Goal: Information Seeking & Learning: Check status

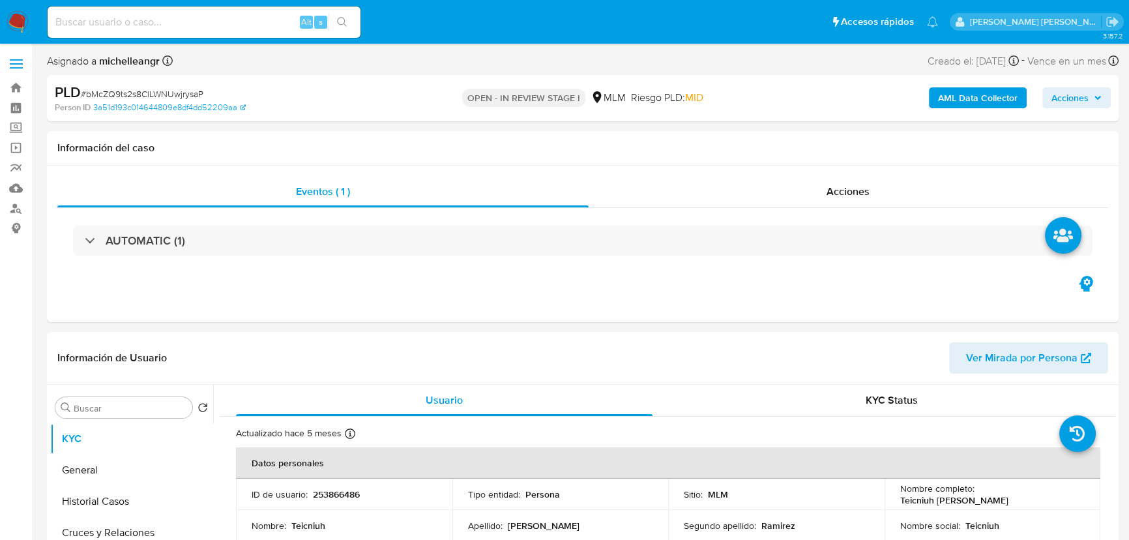
select select "10"
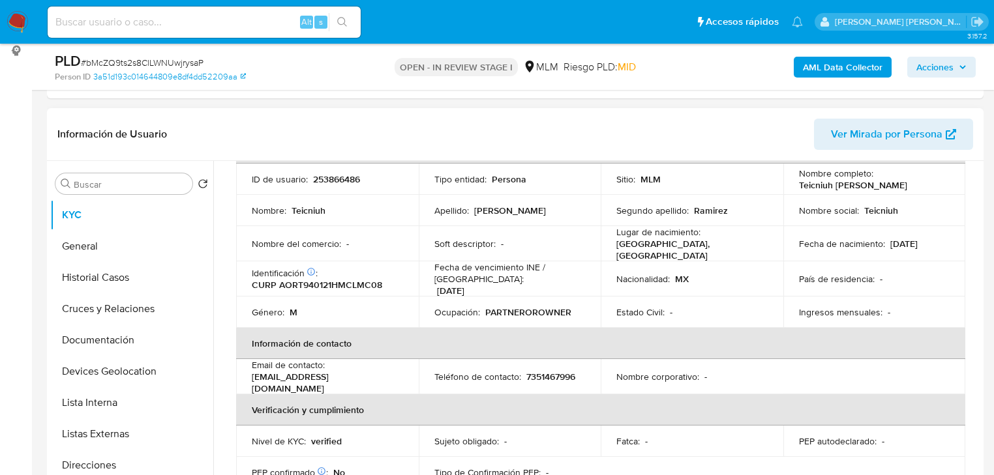
scroll to position [112, 0]
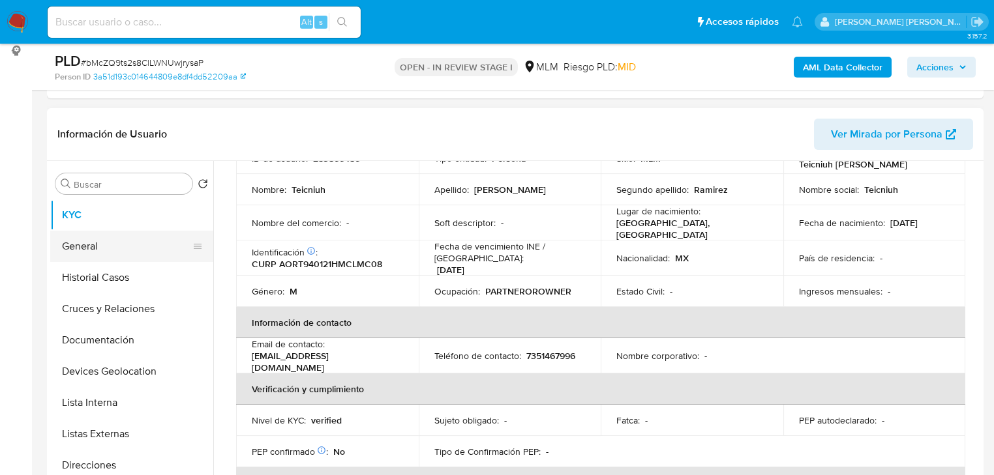
click at [92, 249] on button "General" at bounding box center [126, 246] width 153 height 31
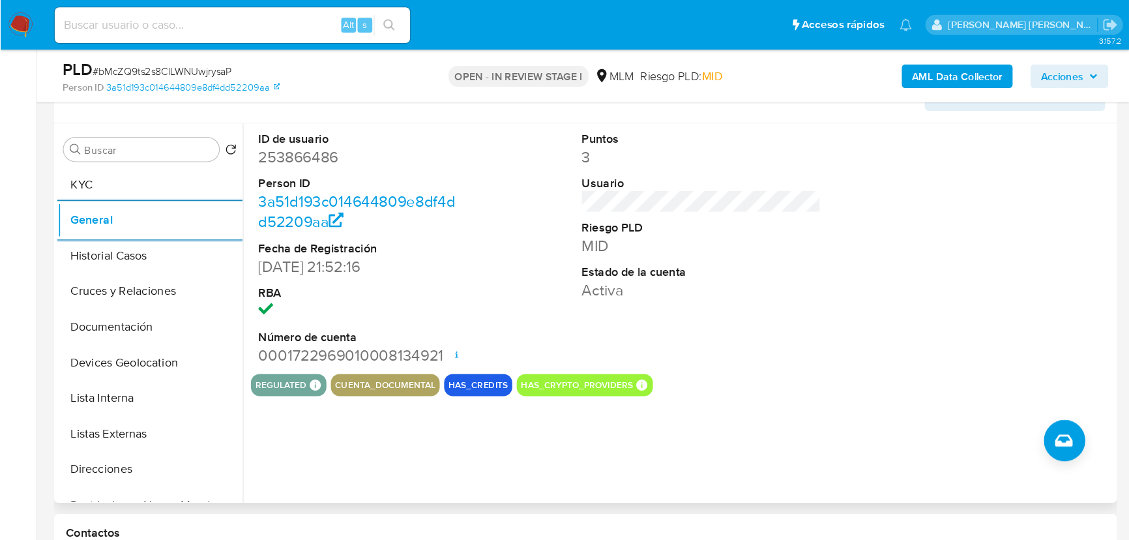
scroll to position [230, 0]
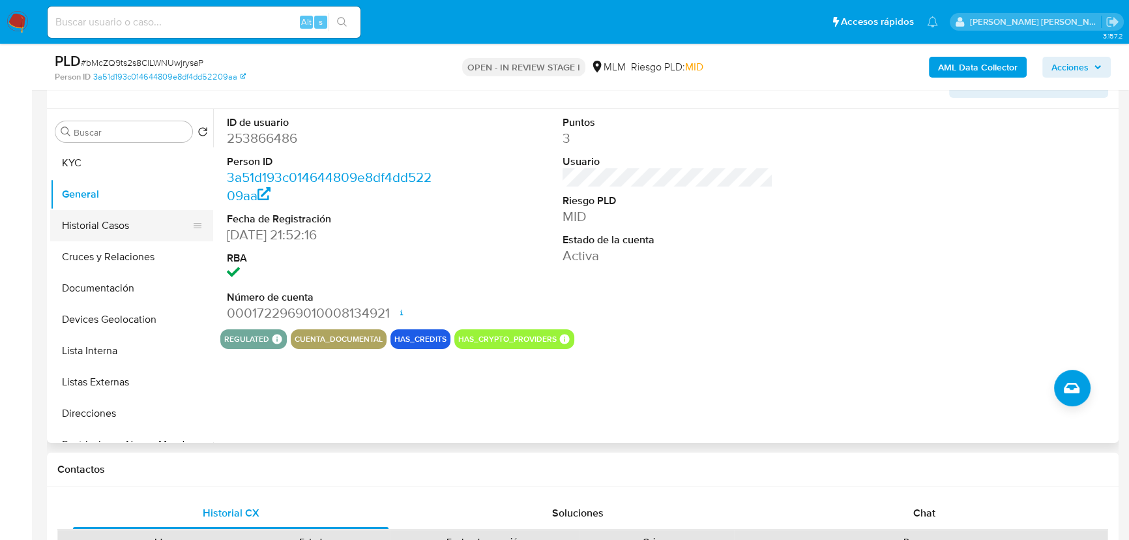
click at [117, 223] on button "Historial Casos" at bounding box center [126, 225] width 153 height 31
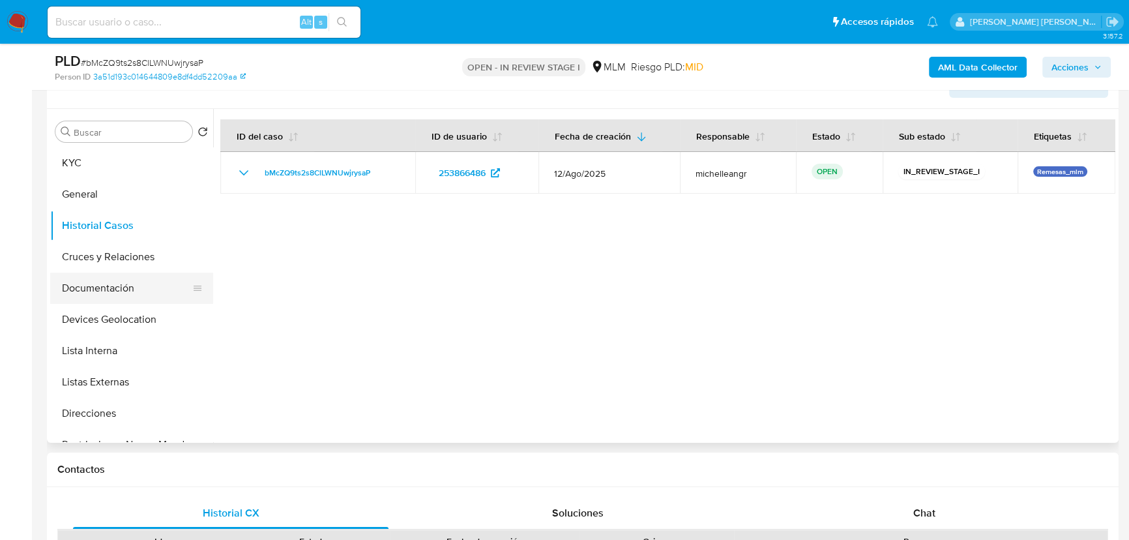
click at [118, 275] on button "Documentación" at bounding box center [126, 288] width 153 height 31
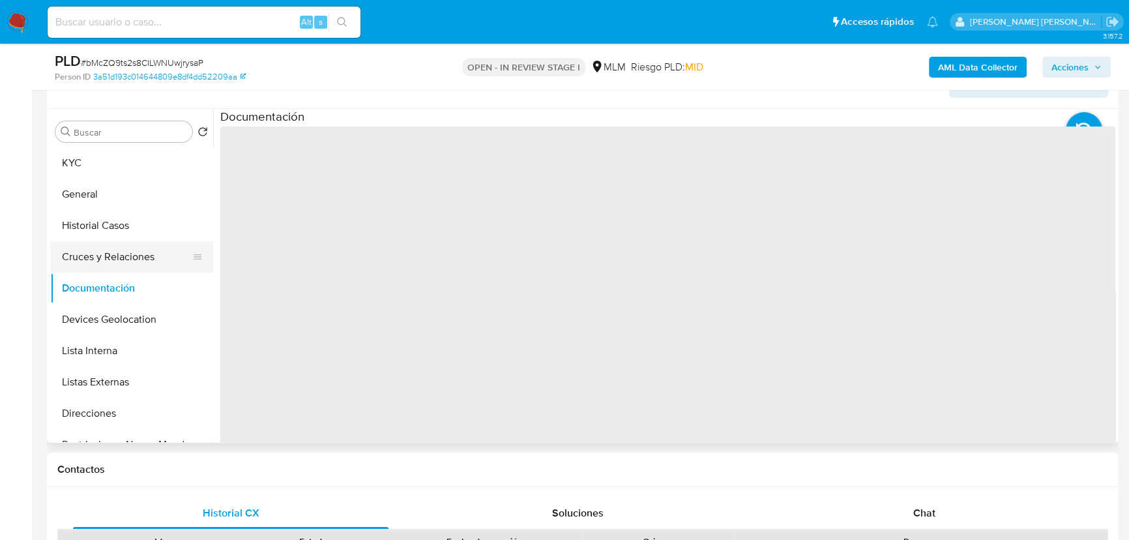
click at [122, 260] on button "Cruces y Relaciones" at bounding box center [126, 256] width 153 height 31
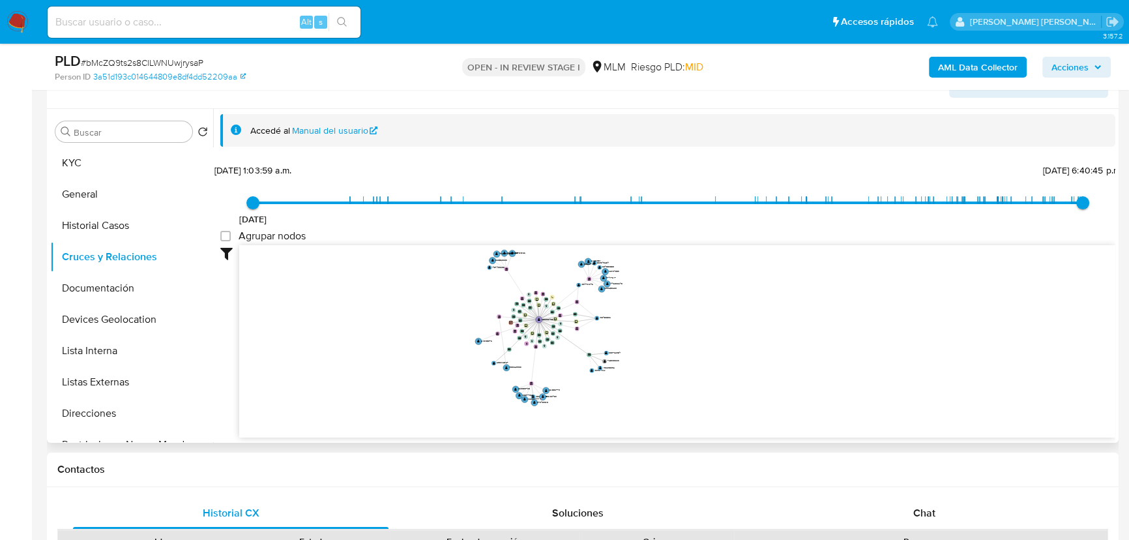
drag, startPoint x: 499, startPoint y: 332, endPoint x: 457, endPoint y: 346, distance: 43.9
click at [515, 360] on icon "device-6536a2c53b2f14f4d4c5f482  user-253866486  253866486 device-666ba68d26f…" at bounding box center [677, 339] width 876 height 189
click at [126, 274] on button "Documentación" at bounding box center [126, 288] width 153 height 31
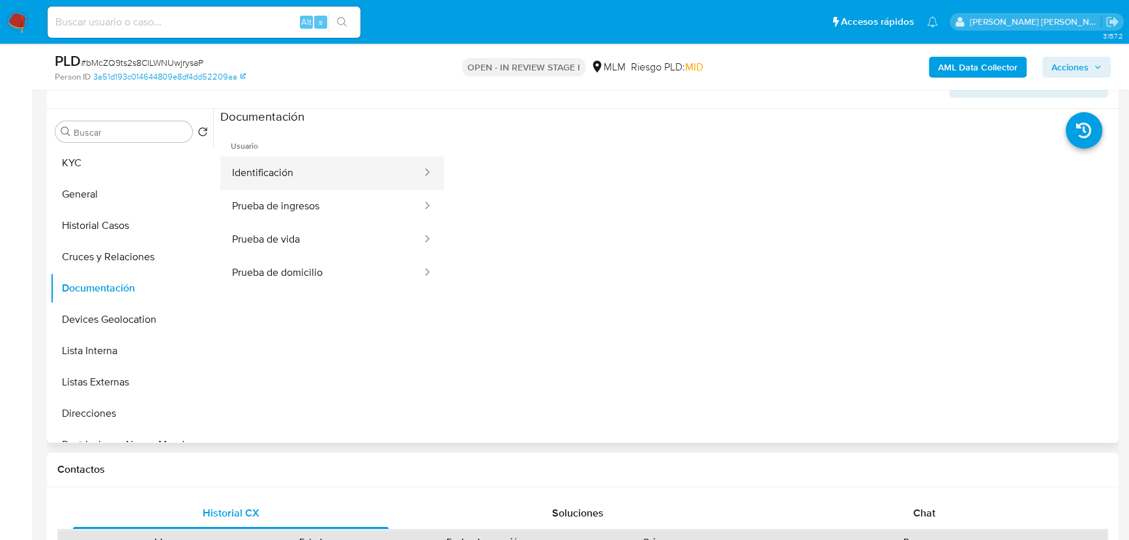
click at [320, 171] on button "Identificación" at bounding box center [321, 172] width 203 height 33
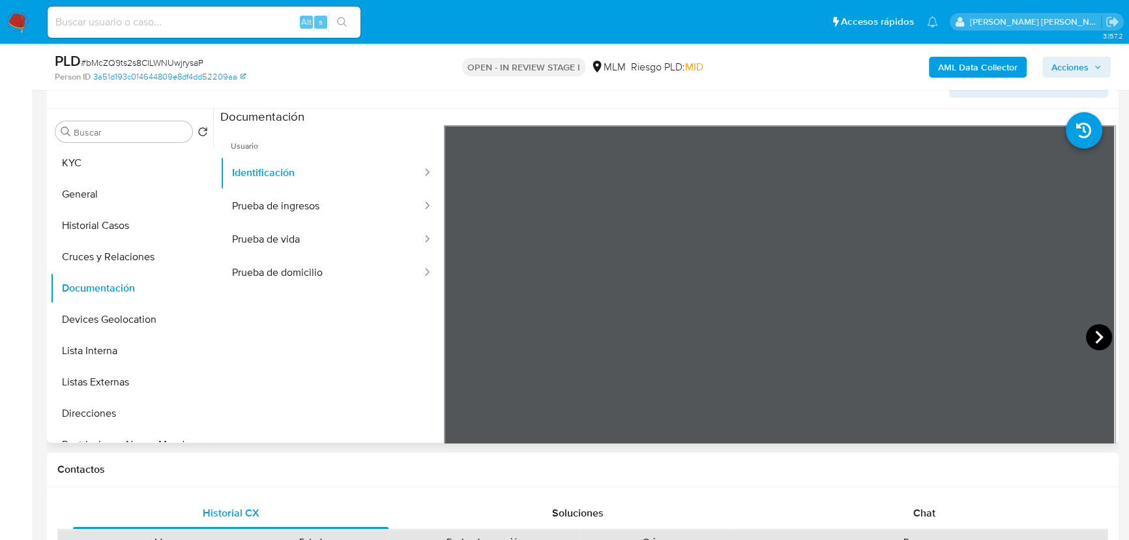
click at [1089, 335] on icon at bounding box center [1099, 337] width 26 height 26
click at [338, 205] on button "Prueba de ingresos" at bounding box center [321, 206] width 203 height 33
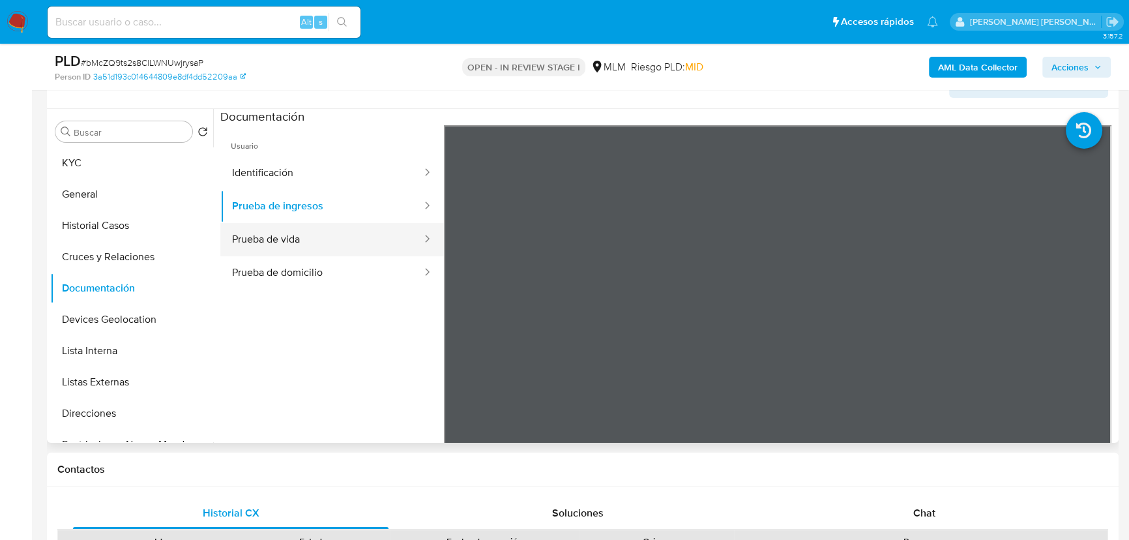
click at [297, 248] on button "Prueba de vida" at bounding box center [321, 239] width 203 height 33
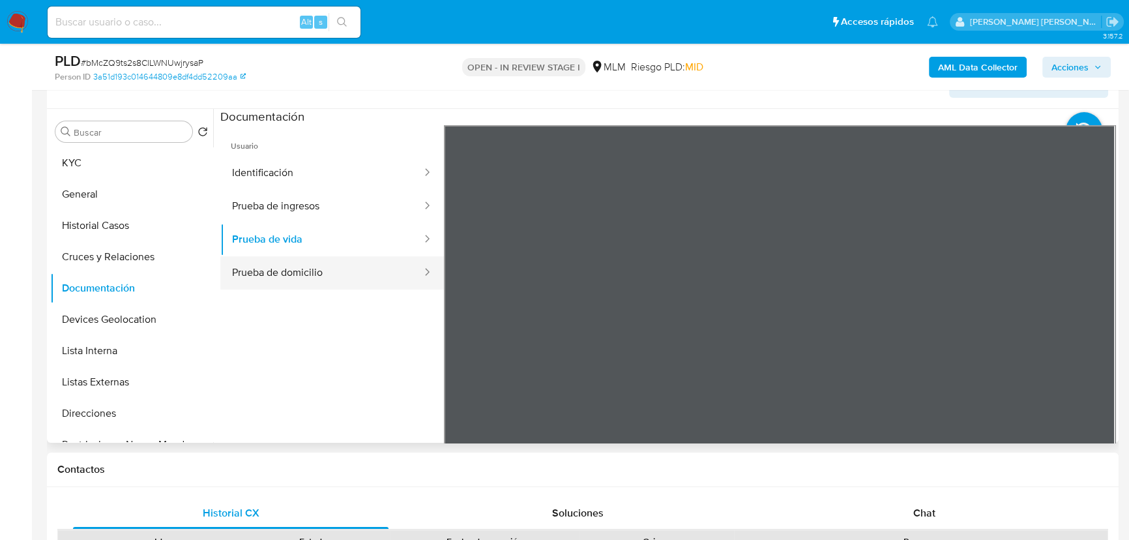
click at [361, 284] on button "Prueba de domicilio" at bounding box center [321, 272] width 203 height 33
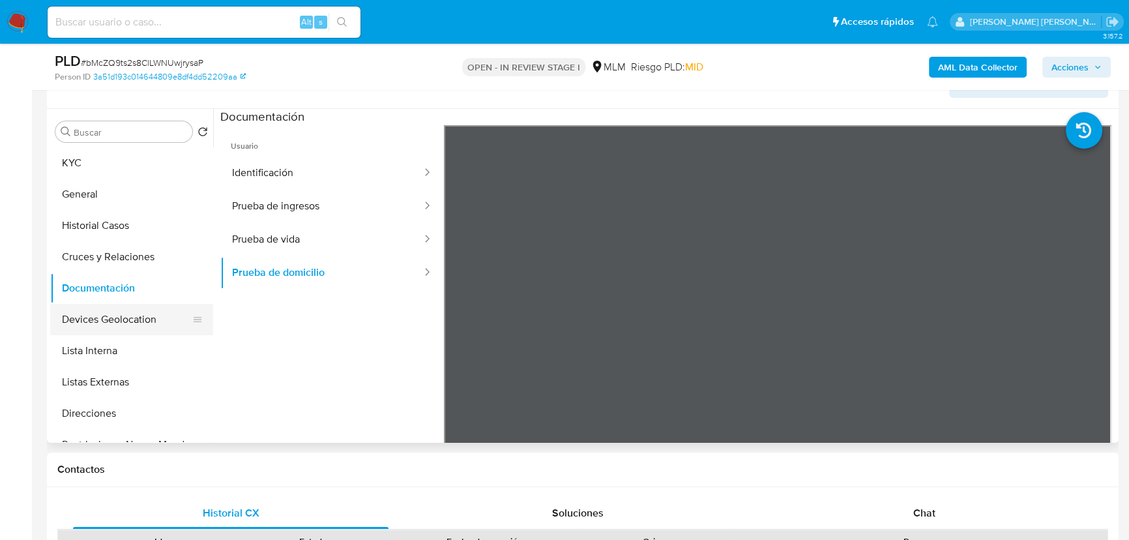
click at [134, 314] on button "Devices Geolocation" at bounding box center [126, 319] width 153 height 31
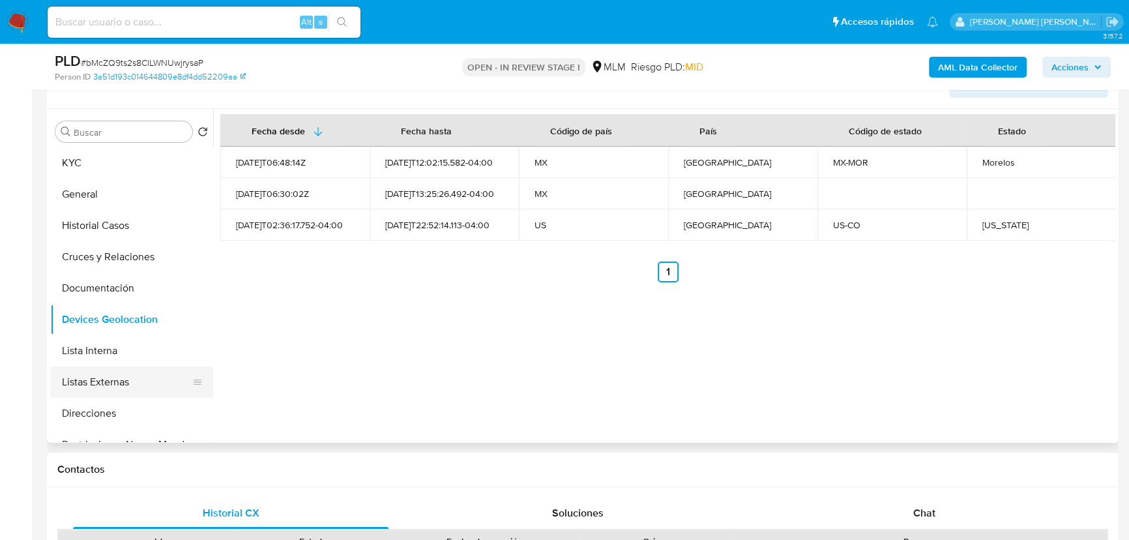
click at [137, 372] on button "Listas Externas" at bounding box center [126, 381] width 153 height 31
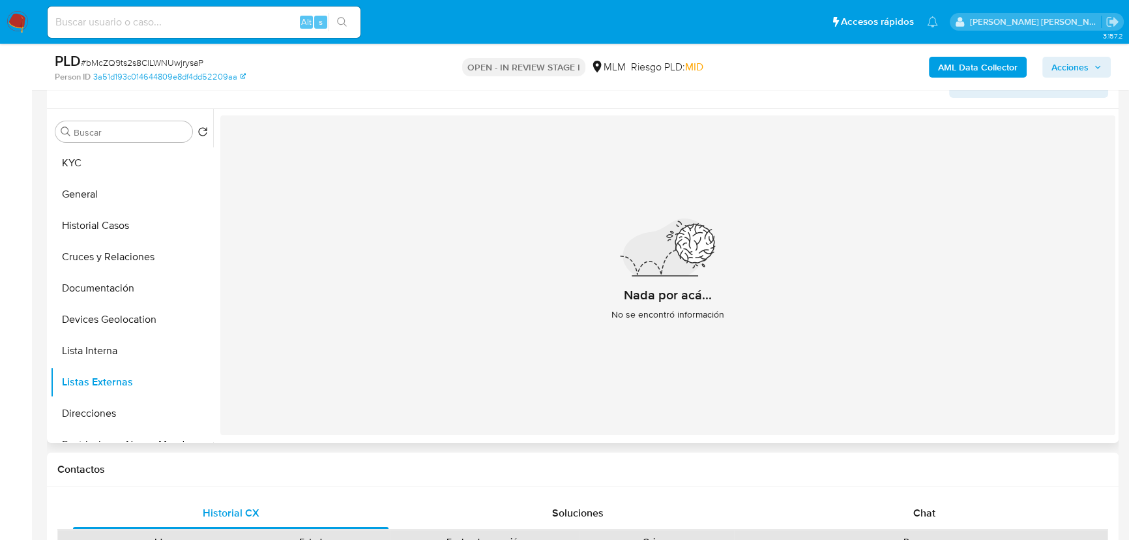
click at [255, 315] on div "Nada por acá... No se encontró información" at bounding box center [667, 275] width 895 height 320
click at [154, 267] on button "Cruces y Relaciones" at bounding box center [126, 256] width 153 height 31
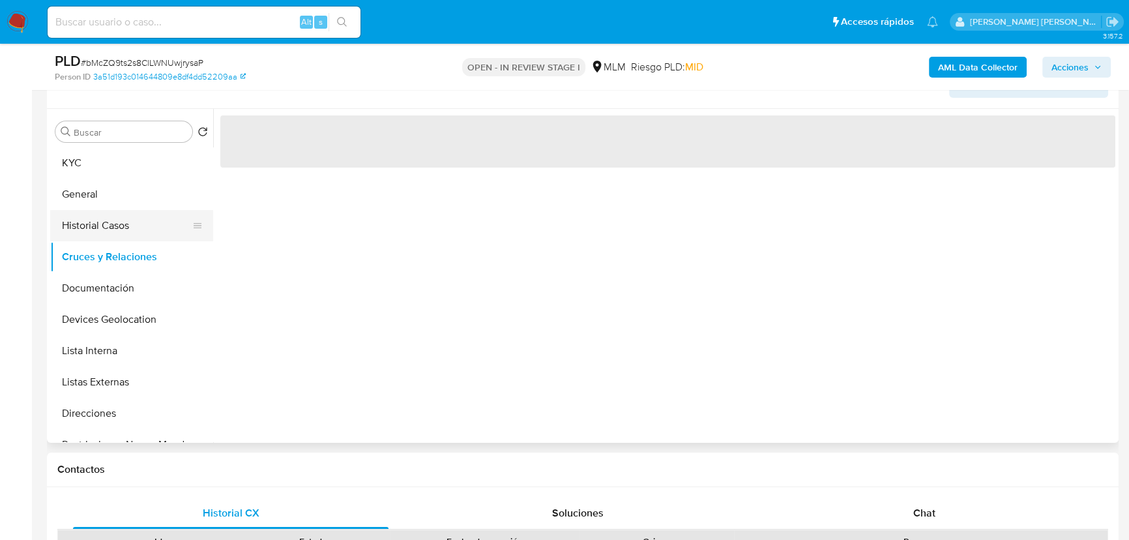
click at [142, 227] on button "Historial Casos" at bounding box center [126, 225] width 153 height 31
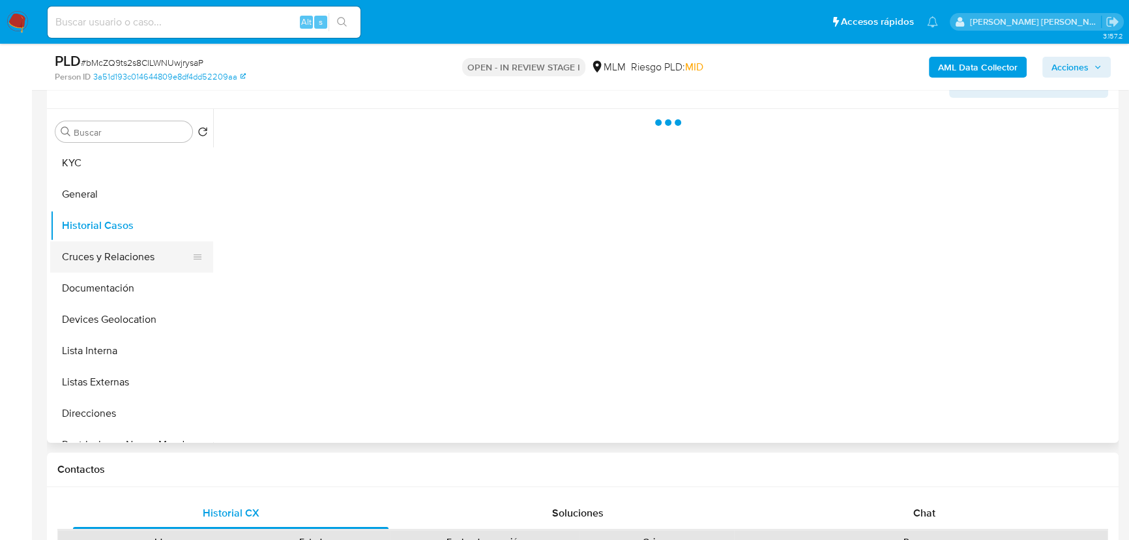
drag, startPoint x: 108, startPoint y: 283, endPoint x: 124, endPoint y: 256, distance: 31.3
click at [109, 279] on button "Documentación" at bounding box center [131, 288] width 163 height 31
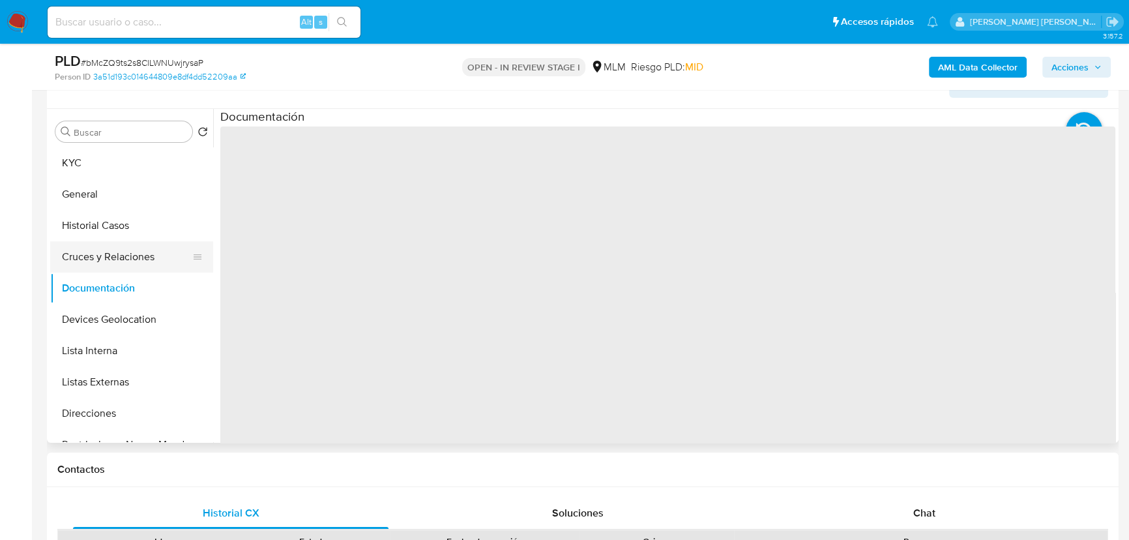
click at [124, 252] on button "Cruces y Relaciones" at bounding box center [126, 256] width 153 height 31
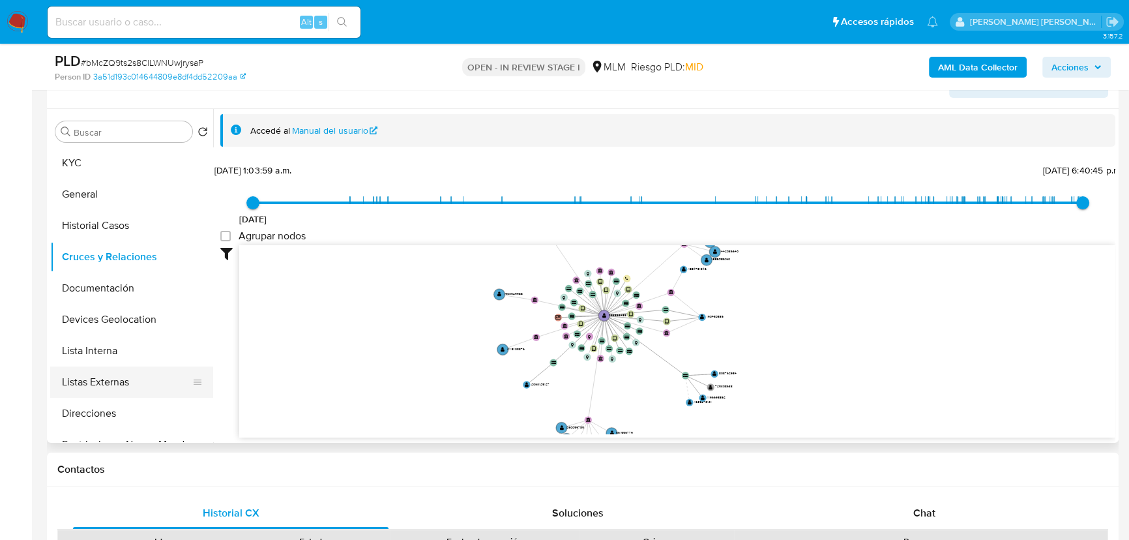
click at [119, 398] on button "Direcciones" at bounding box center [131, 413] width 163 height 31
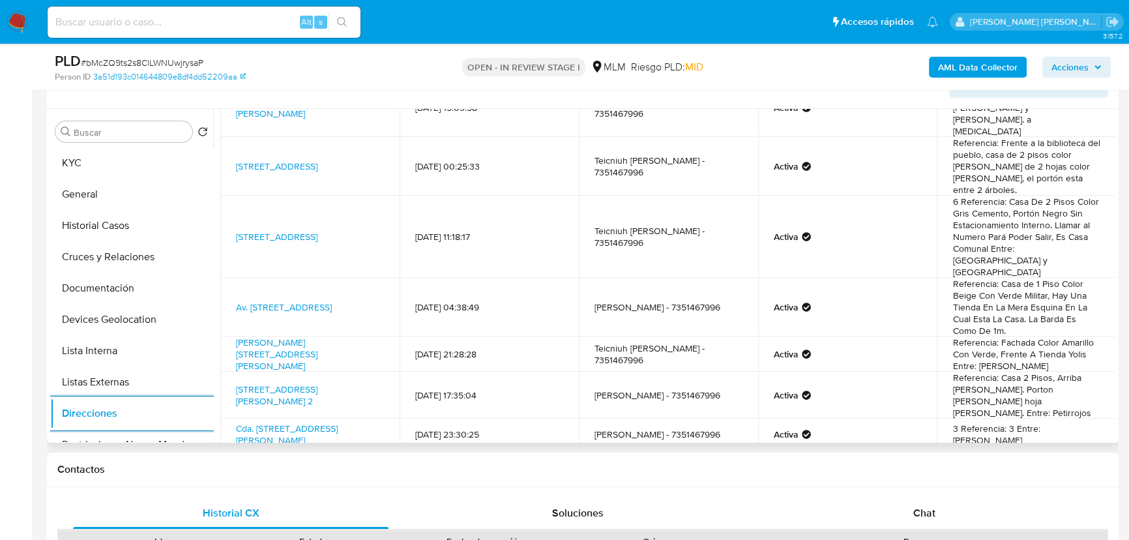
scroll to position [79, 0]
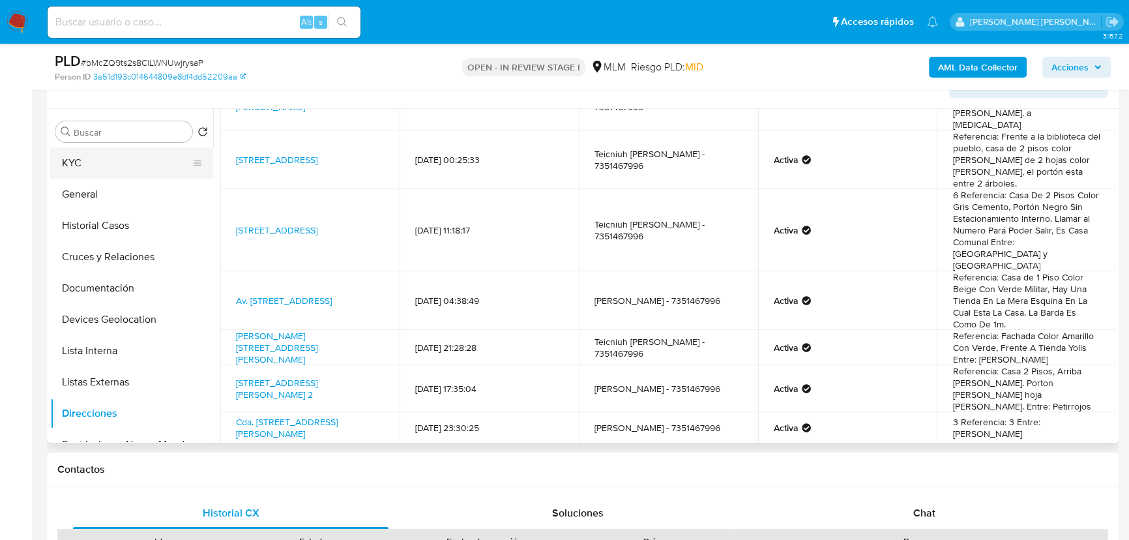
click at [75, 162] on button "KYC" at bounding box center [126, 162] width 153 height 31
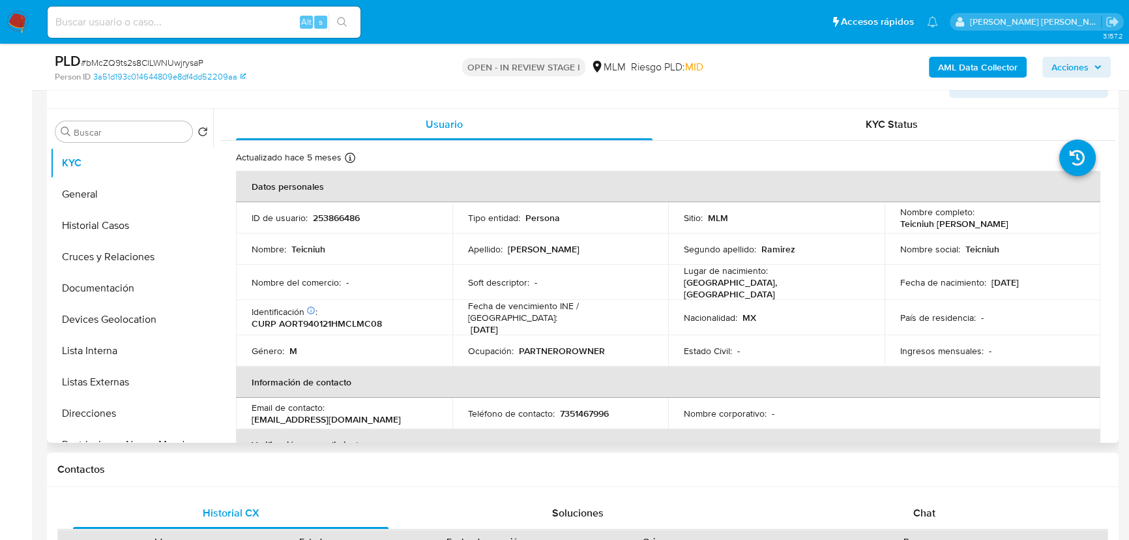
click at [545, 315] on div "Fecha de vencimiento INE / Pasaporte : 31/12/2027" at bounding box center [560, 317] width 185 height 35
drag, startPoint x: 417, startPoint y: 406, endPoint x: 325, endPoint y: 406, distance: 91.9
click at [325, 406] on div "Email de contacto : music.teic@gmail.com" at bounding box center [344, 413] width 185 height 23
copy div "music.teic@gmail.com"
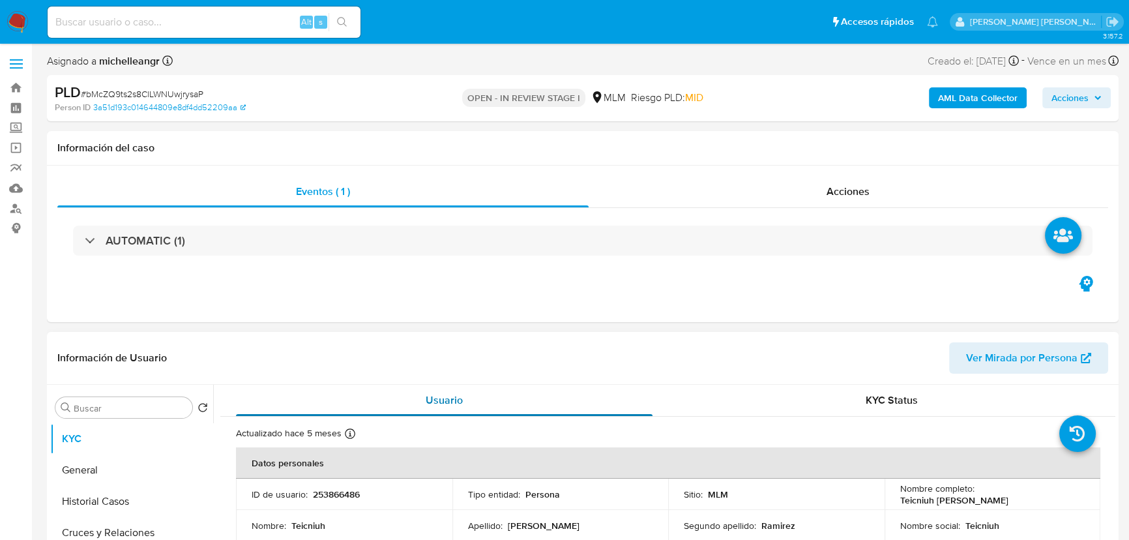
select select "10"
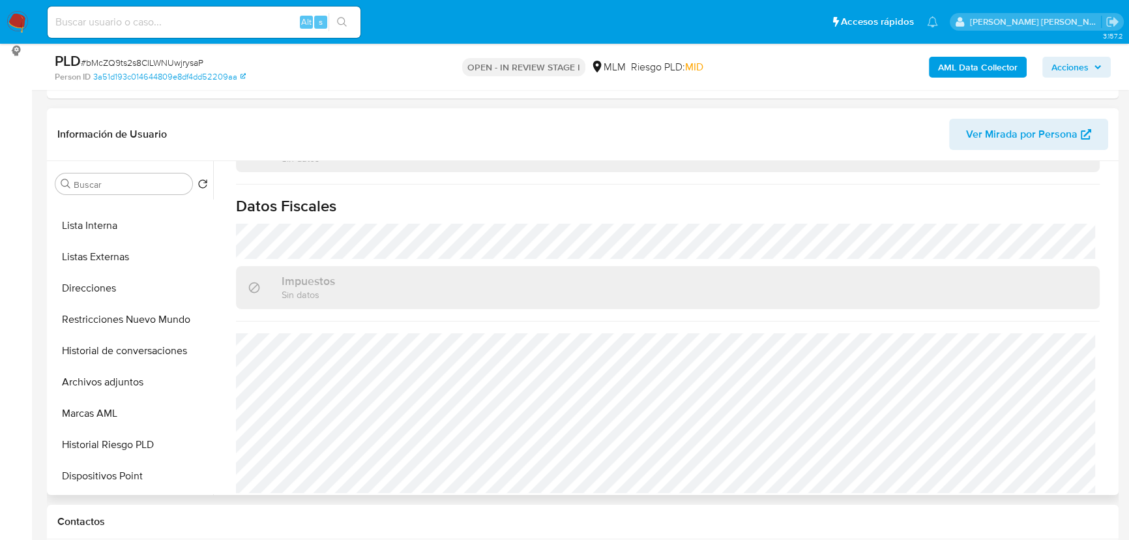
scroll to position [807, 0]
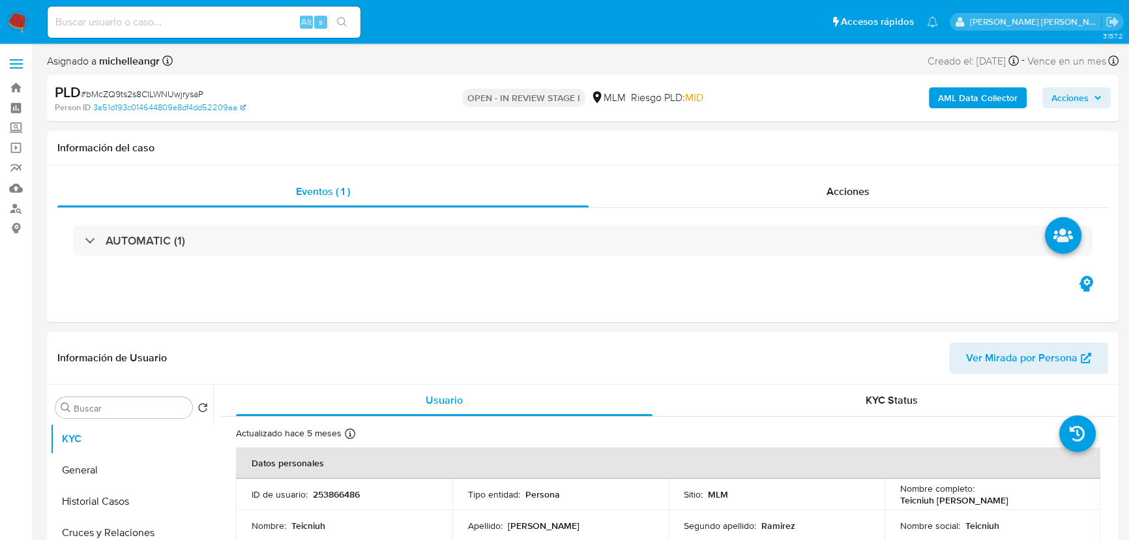
select select "10"
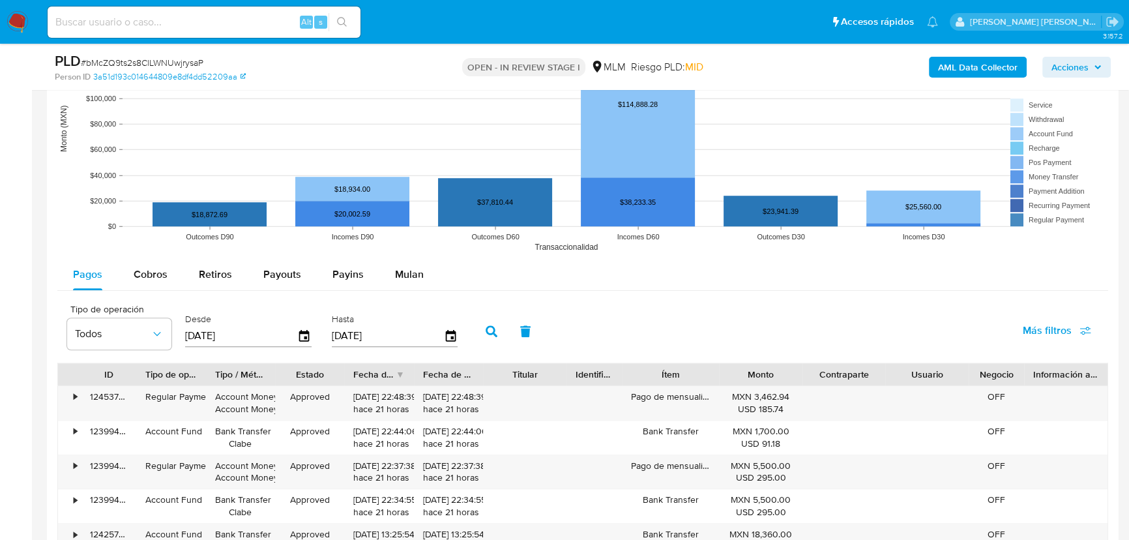
scroll to position [1245, 0]
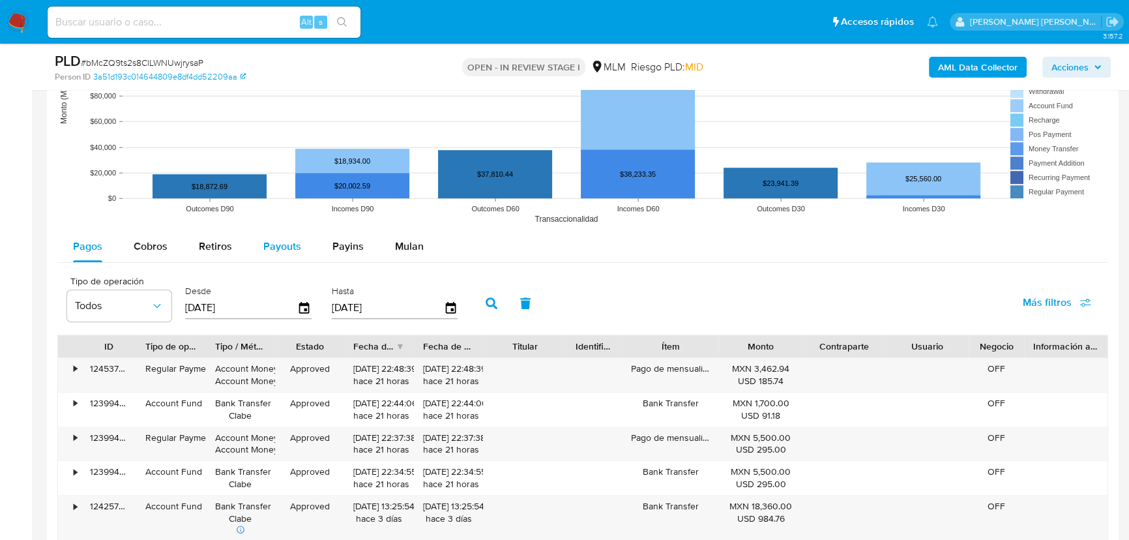
click at [291, 248] on span "Payouts" at bounding box center [282, 246] width 38 height 15
select select "10"
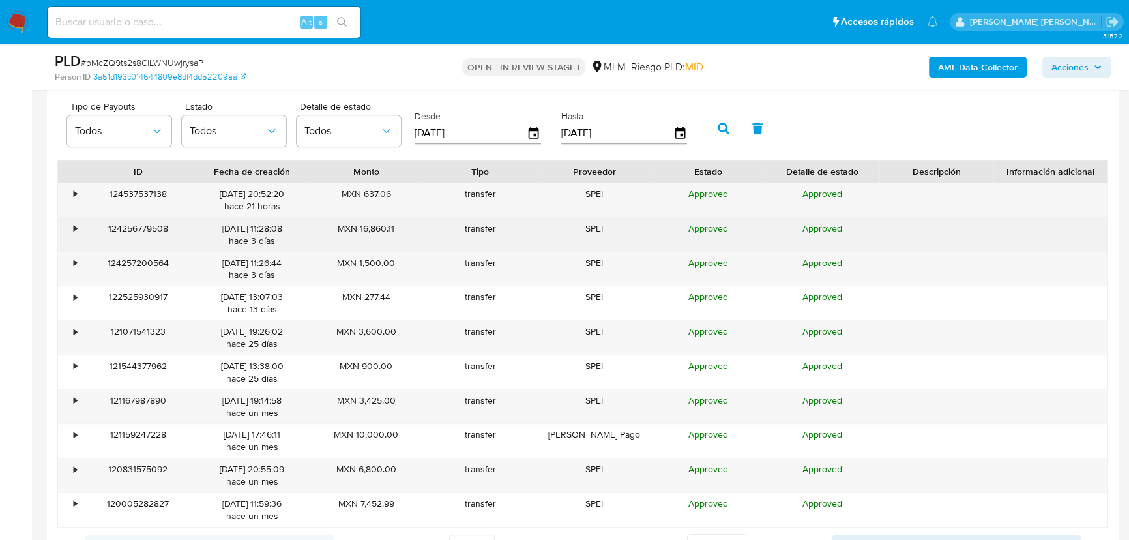
scroll to position [1422, 0]
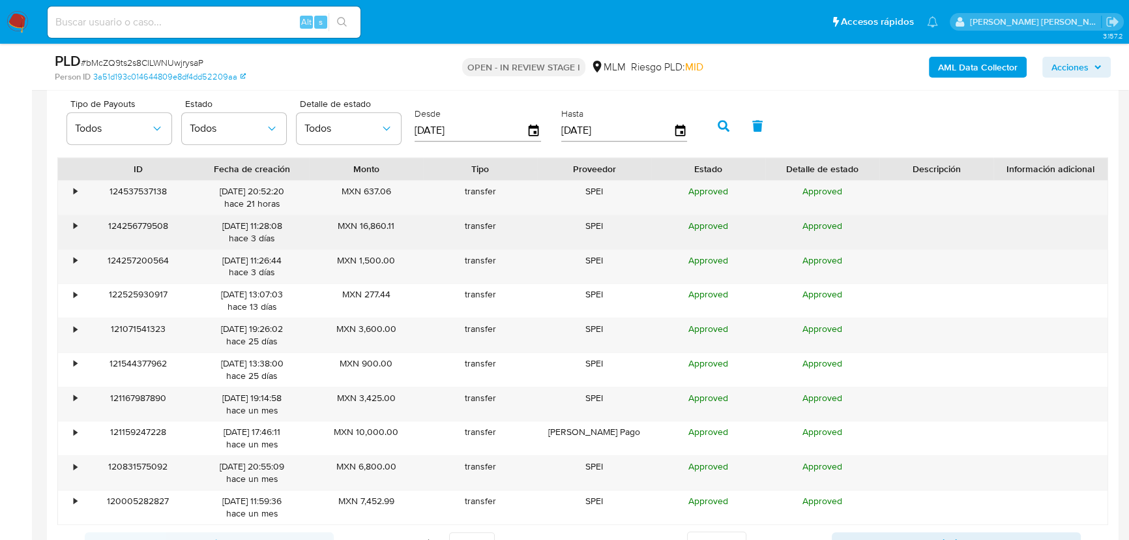
click at [74, 222] on div "•" at bounding box center [75, 226] width 3 height 12
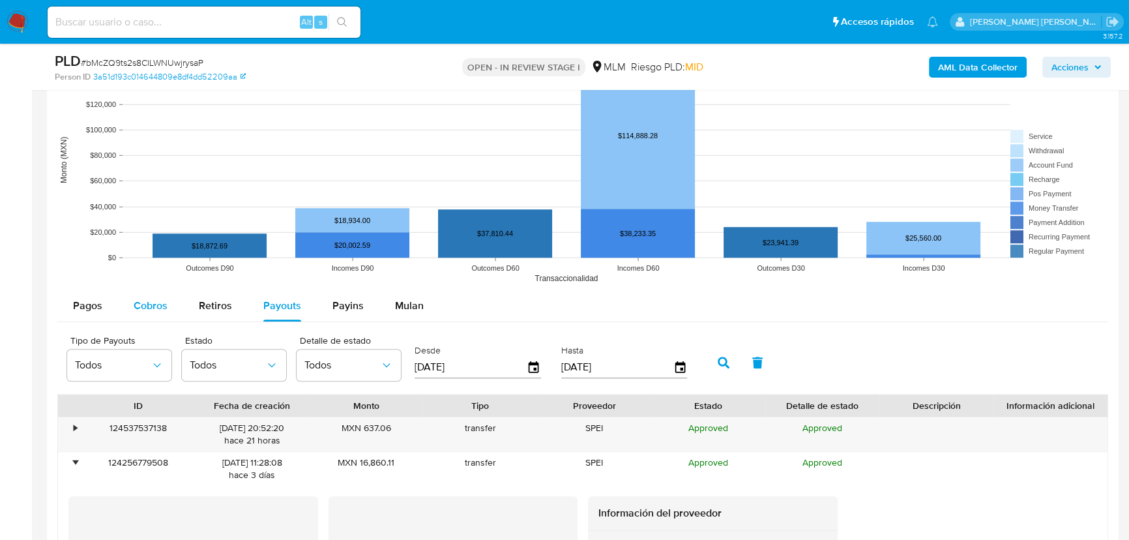
click at [151, 296] on div "Cobros" at bounding box center [151, 305] width 34 height 31
select select "10"
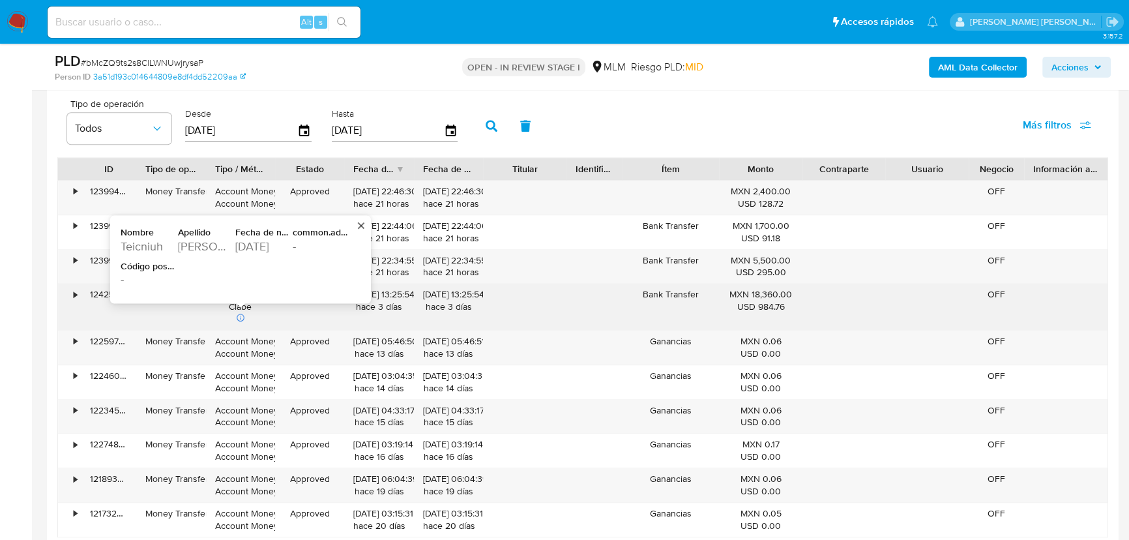
click at [250, 241] on div "1994-01-21" at bounding box center [262, 246] width 55 height 16
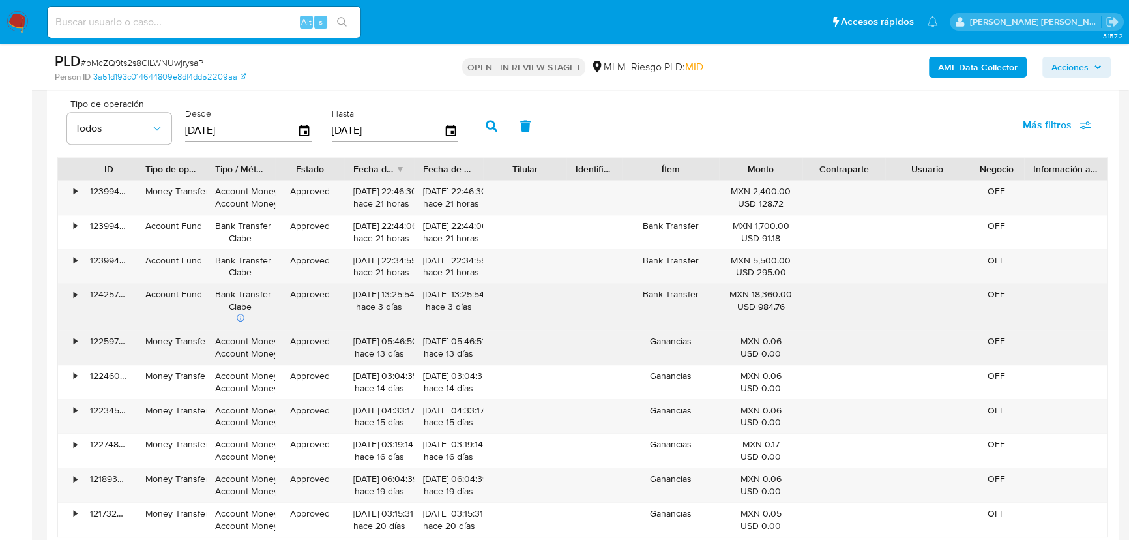
scroll to position [1481, 0]
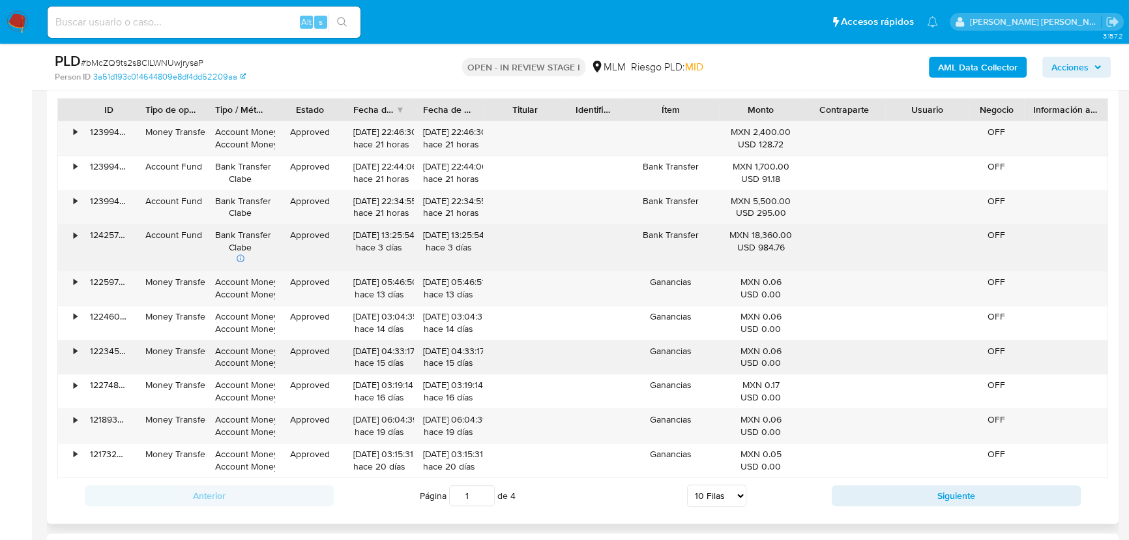
click at [174, 350] on div "Money Transfer" at bounding box center [170, 351] width 51 height 12
click at [895, 500] on button "Siguiente" at bounding box center [956, 495] width 249 height 21
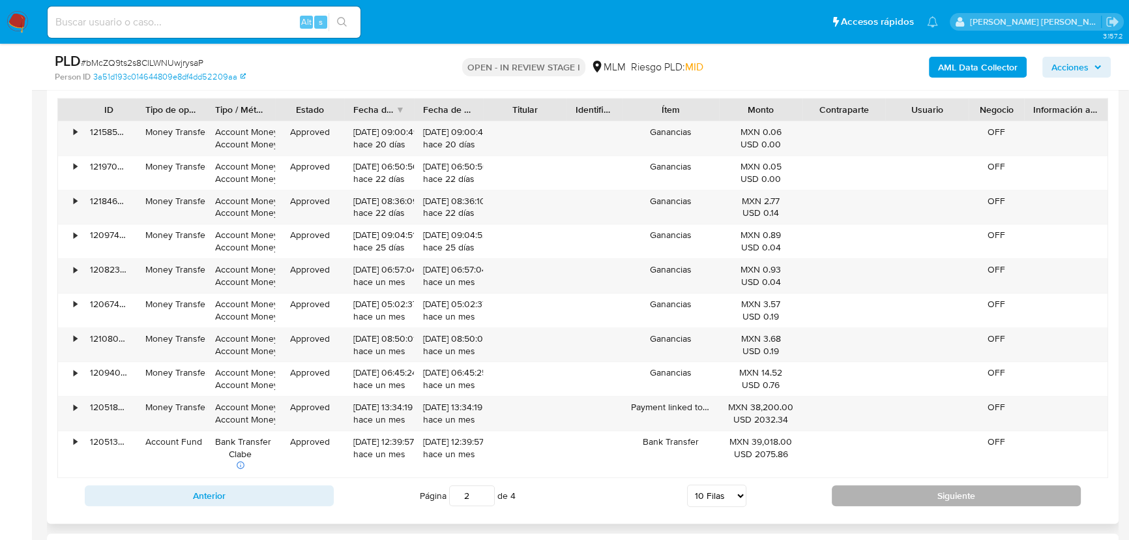
click at [855, 493] on button "Siguiente" at bounding box center [956, 495] width 249 height 21
type input "3"
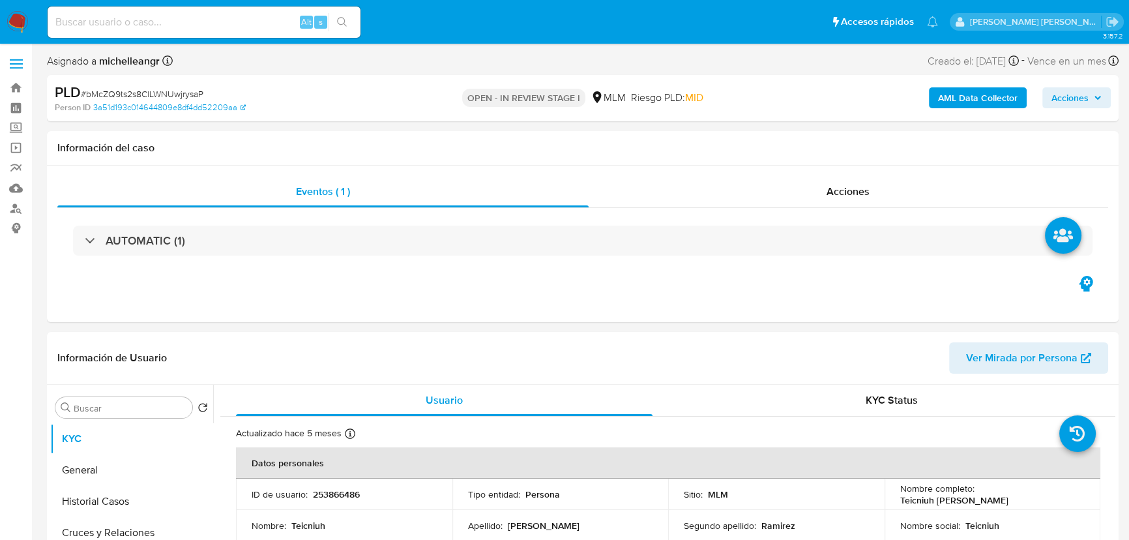
select select "10"
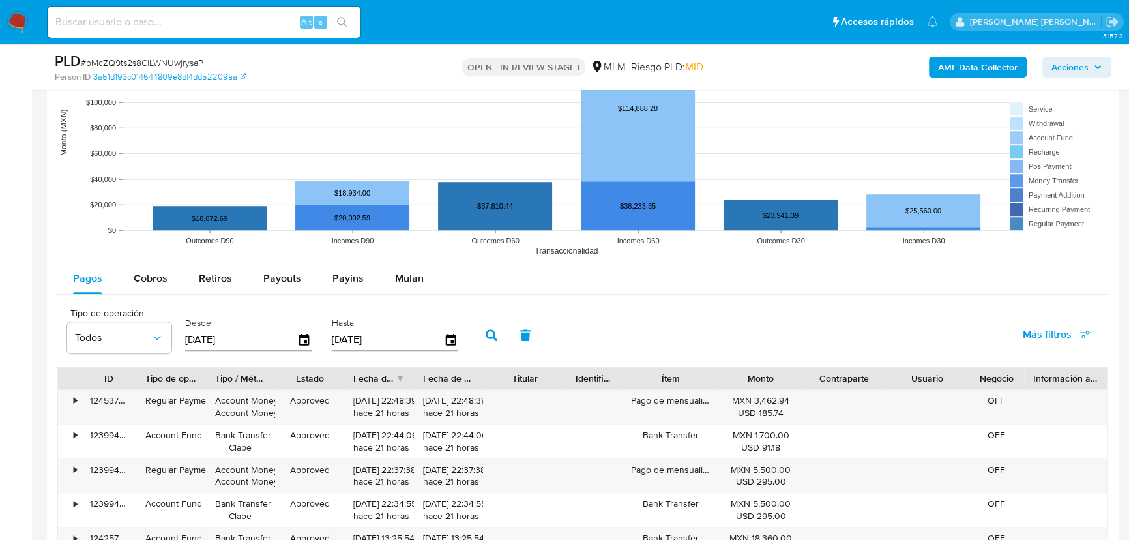
scroll to position [1245, 0]
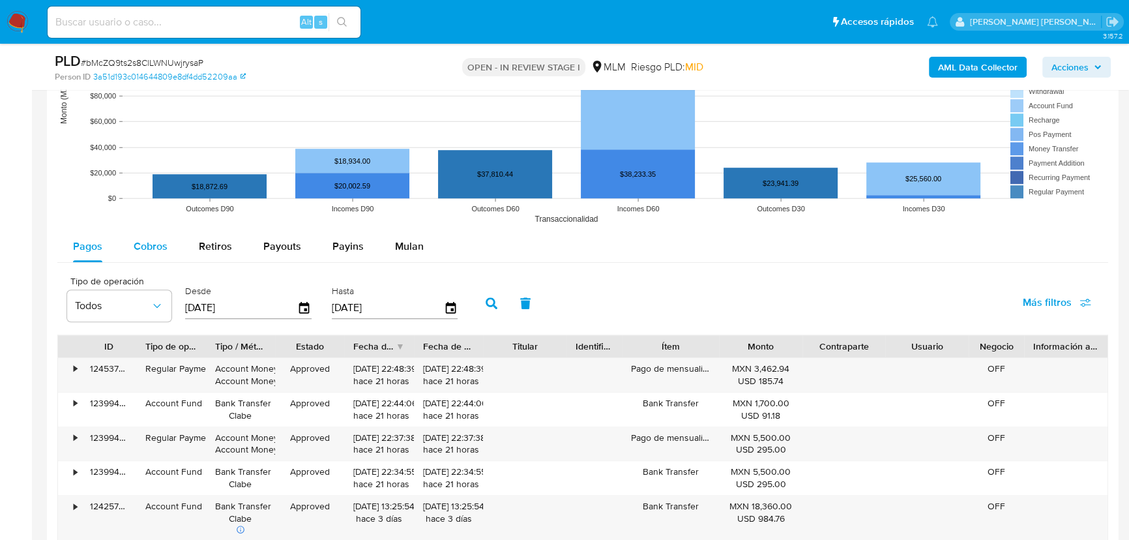
click at [130, 259] on button "Cobros" at bounding box center [150, 246] width 65 height 31
select select "10"
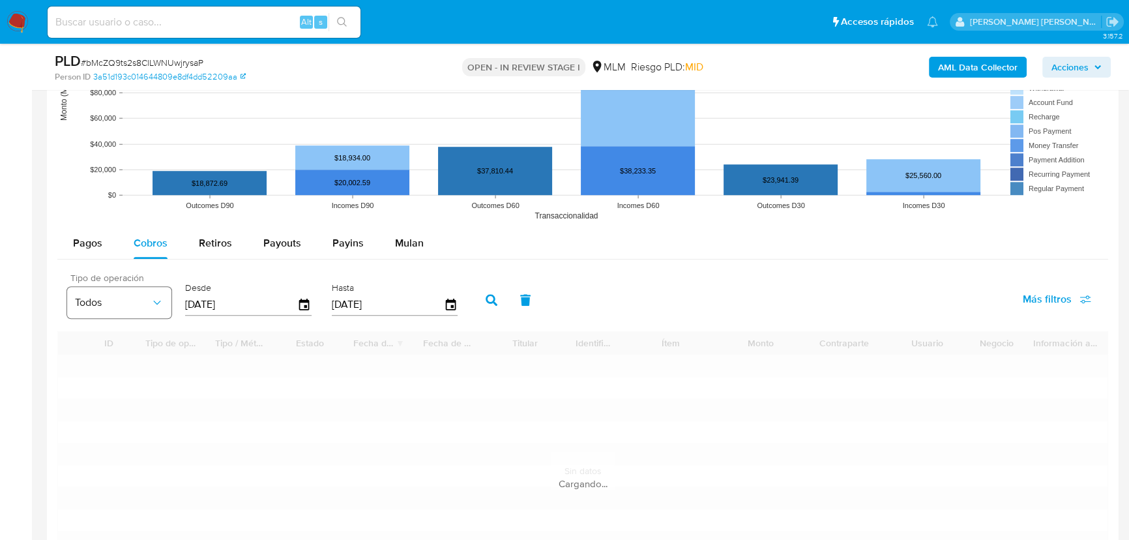
scroll to position [1481, 0]
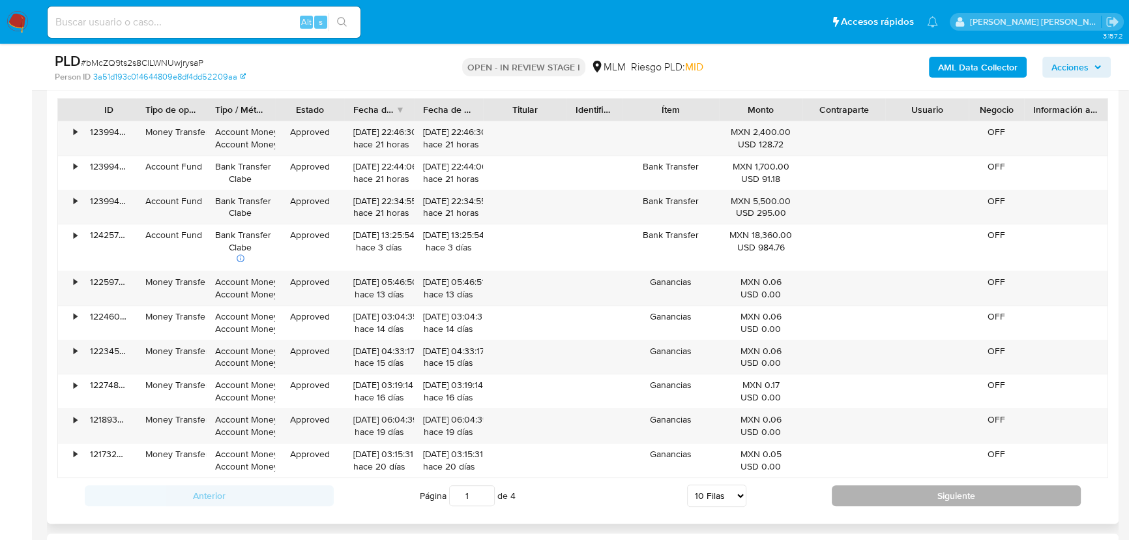
click at [906, 491] on button "Siguiente" at bounding box center [956, 495] width 249 height 21
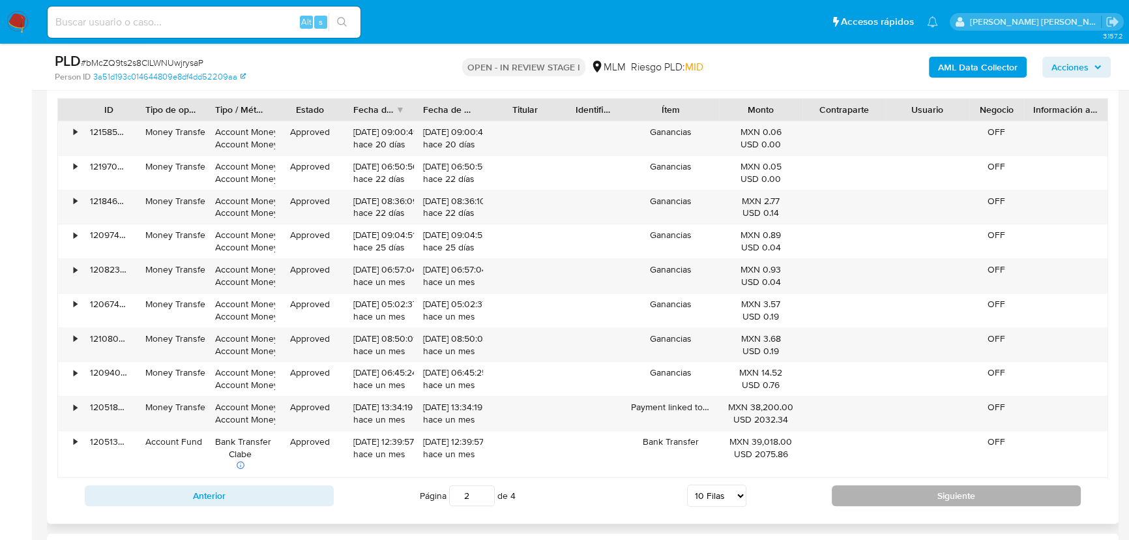
click at [856, 490] on button "Siguiente" at bounding box center [956, 495] width 249 height 21
type input "3"
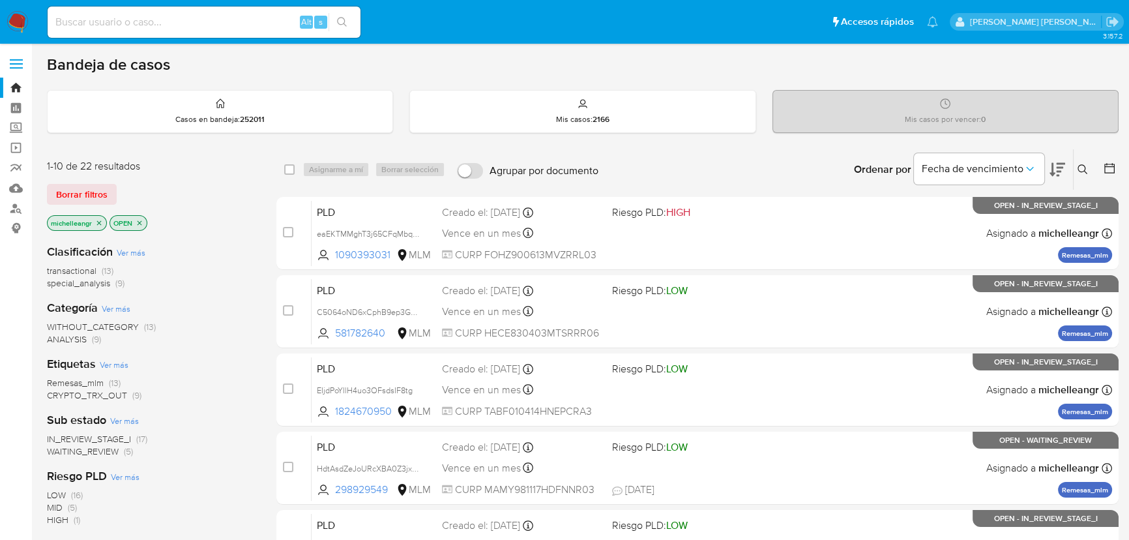
click at [189, 22] on input at bounding box center [204, 22] width 313 height 17
paste input "bMcZQ9ts2s8ClLWNUwjrysaP"
type input "bMcZQ9ts2s8ClLWNUwjrysaP"
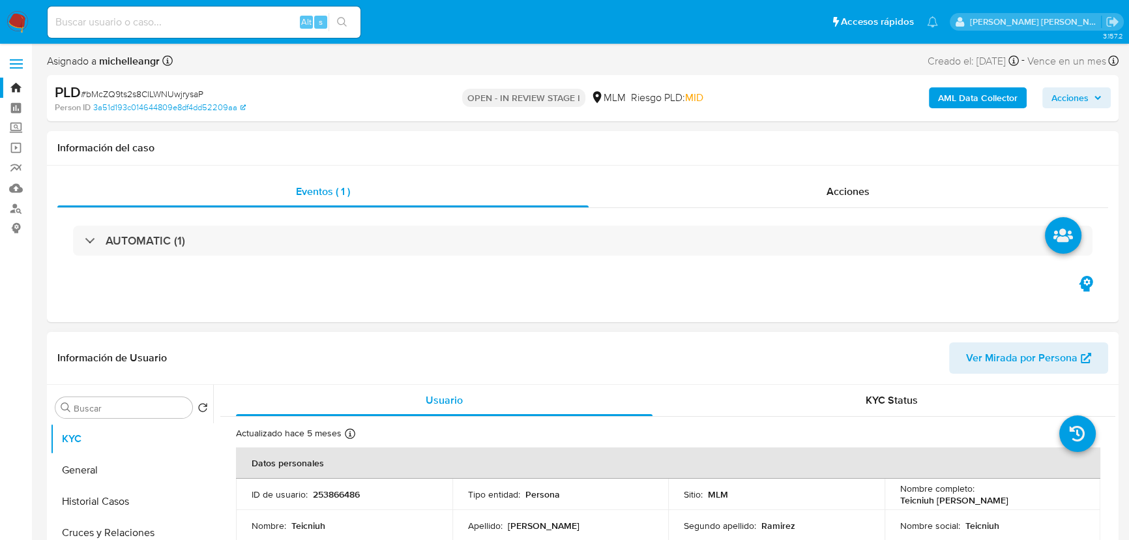
select select "10"
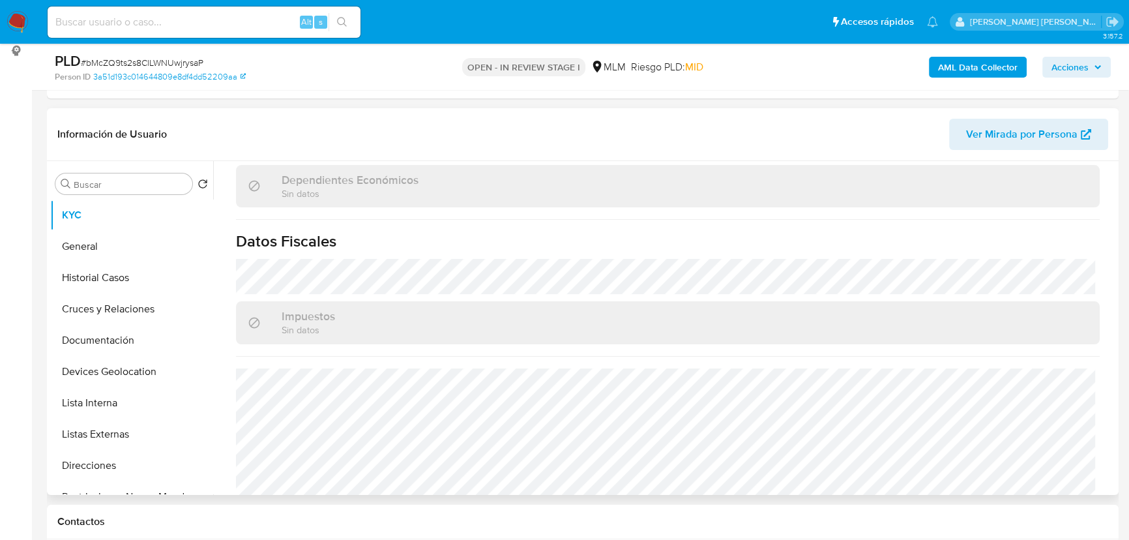
scroll to position [807, 0]
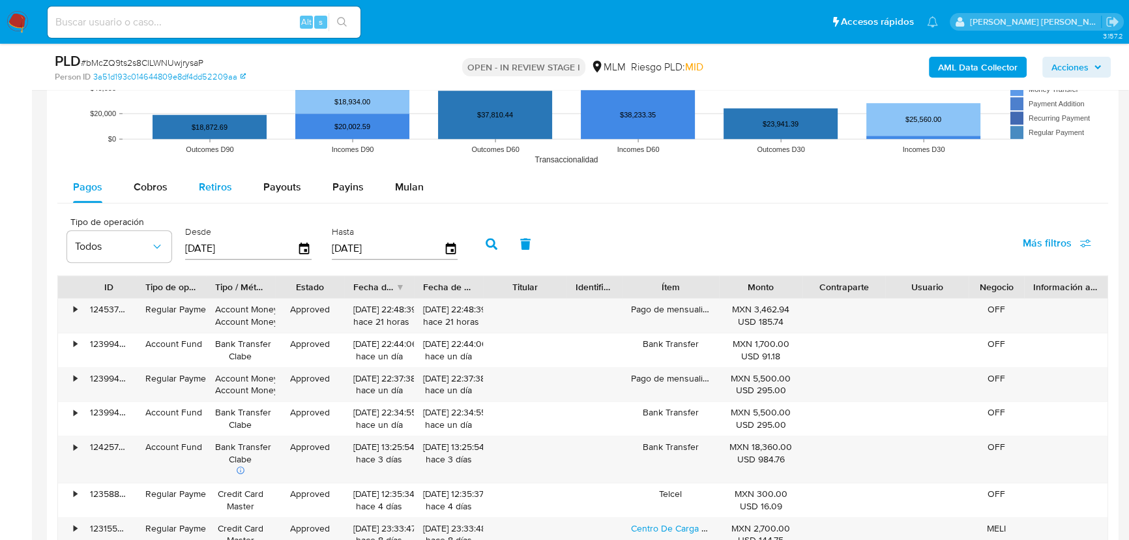
click at [156, 179] on span "Cobros" at bounding box center [151, 186] width 34 height 15
select select "10"
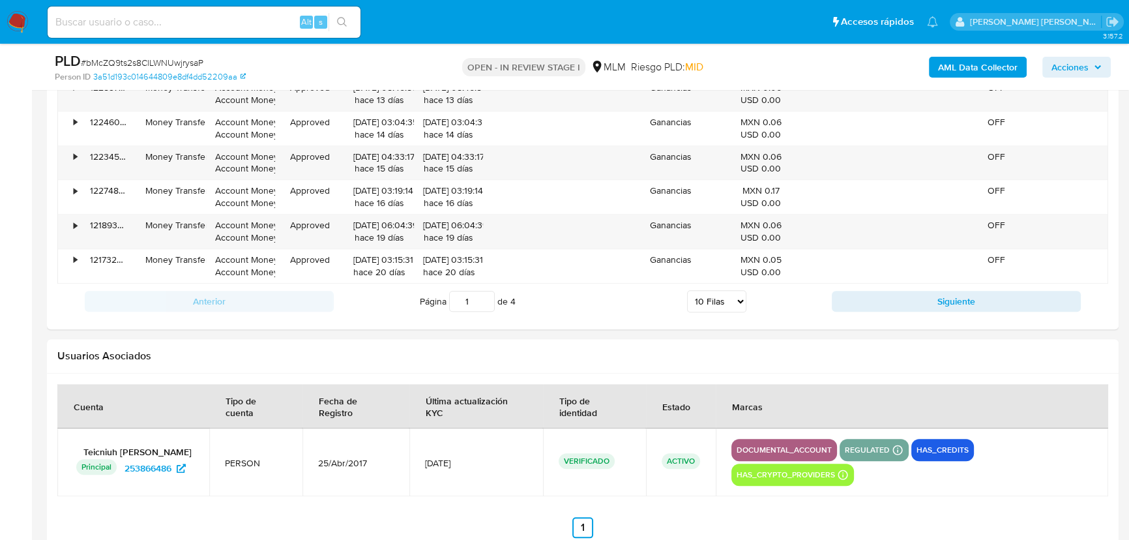
scroll to position [1719, 0]
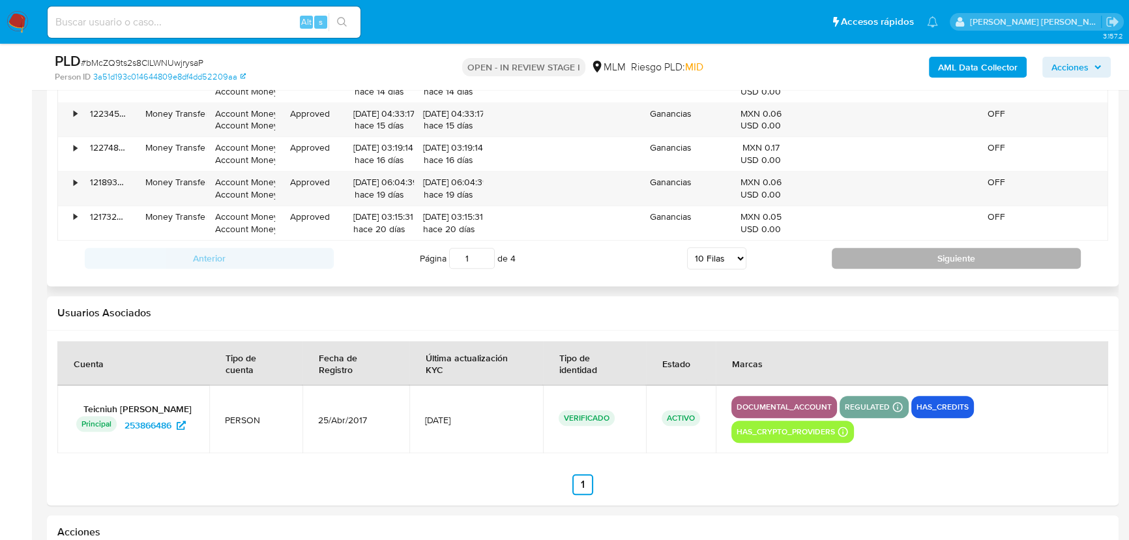
click at [919, 264] on button "Siguiente" at bounding box center [956, 258] width 249 height 21
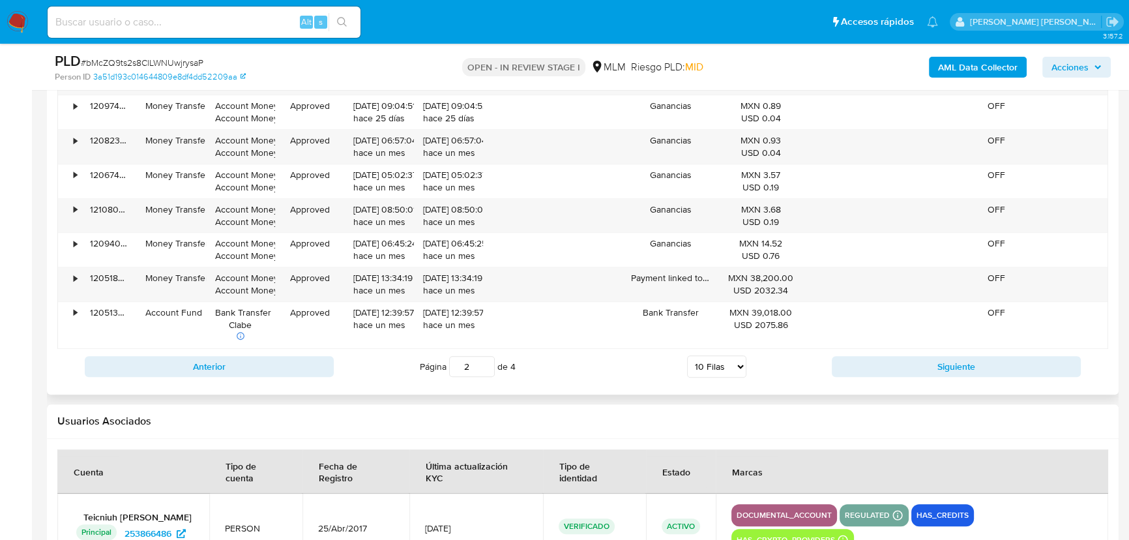
scroll to position [1541, 0]
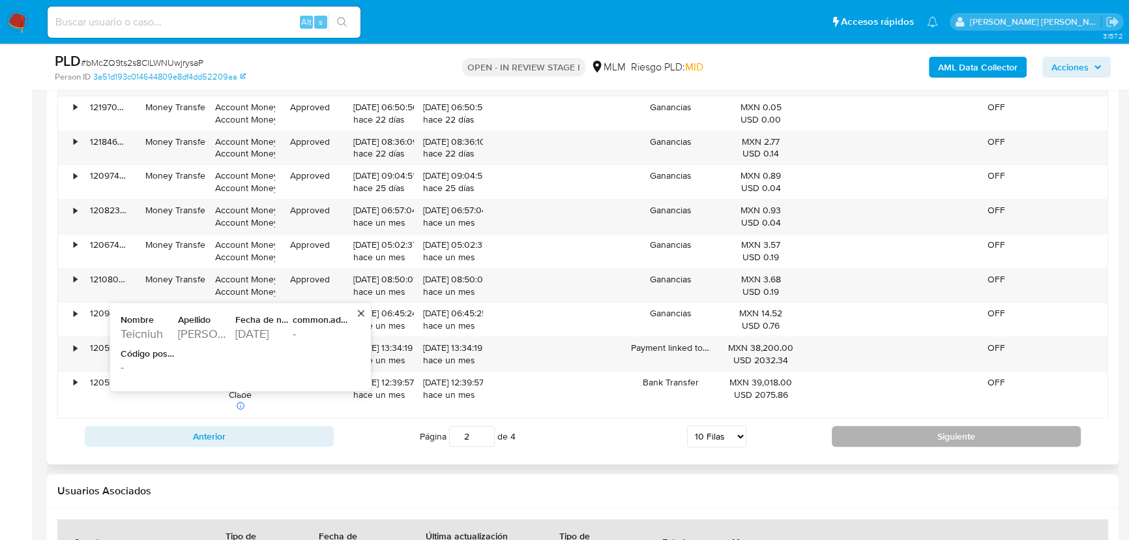
click at [932, 443] on button "Siguiente" at bounding box center [956, 436] width 249 height 21
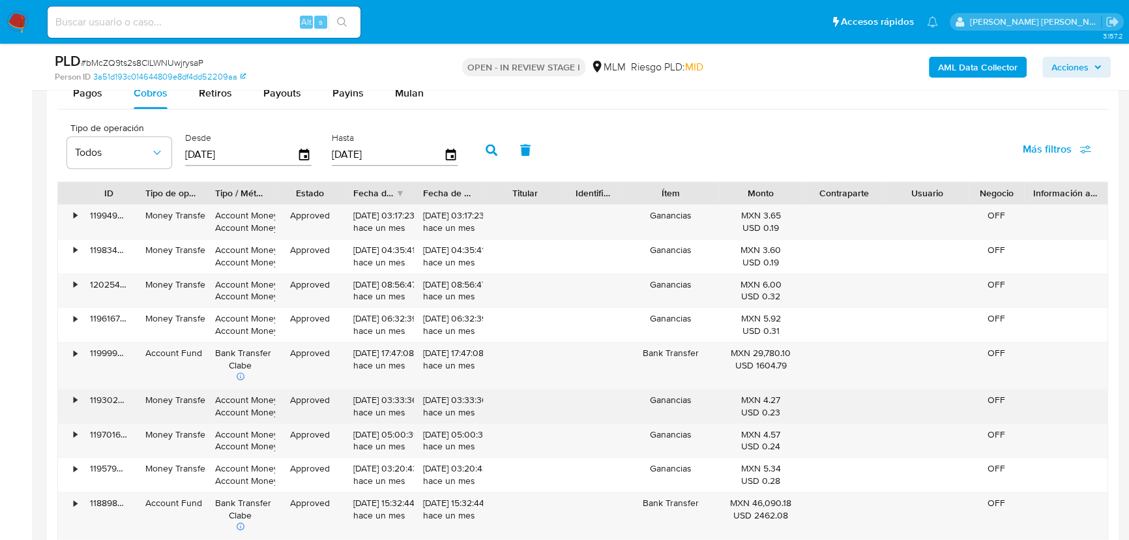
scroll to position [1422, 0]
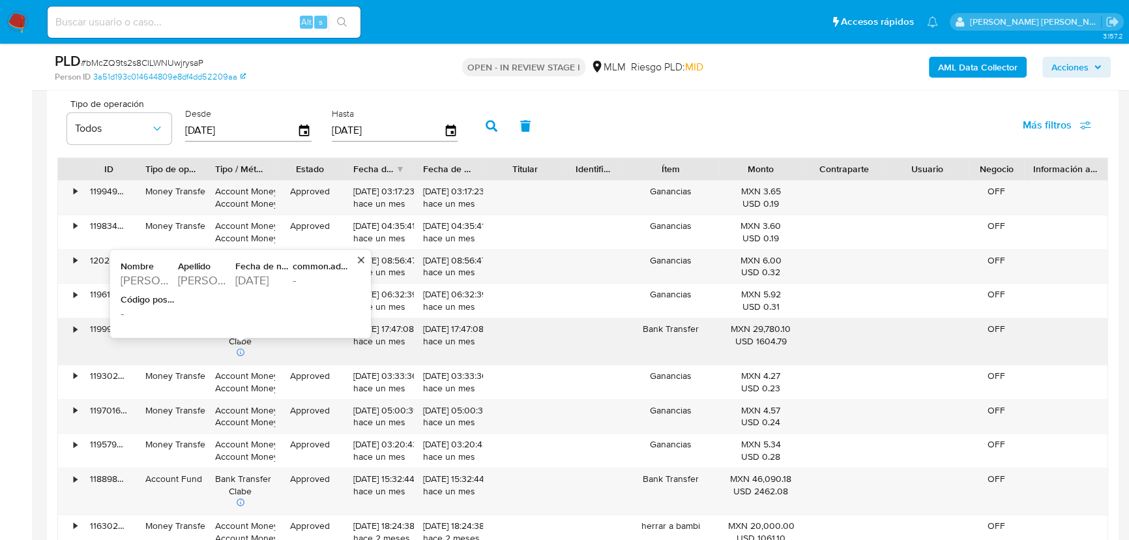
click at [258, 282] on div "1973-12-16" at bounding box center [262, 281] width 55 height 16
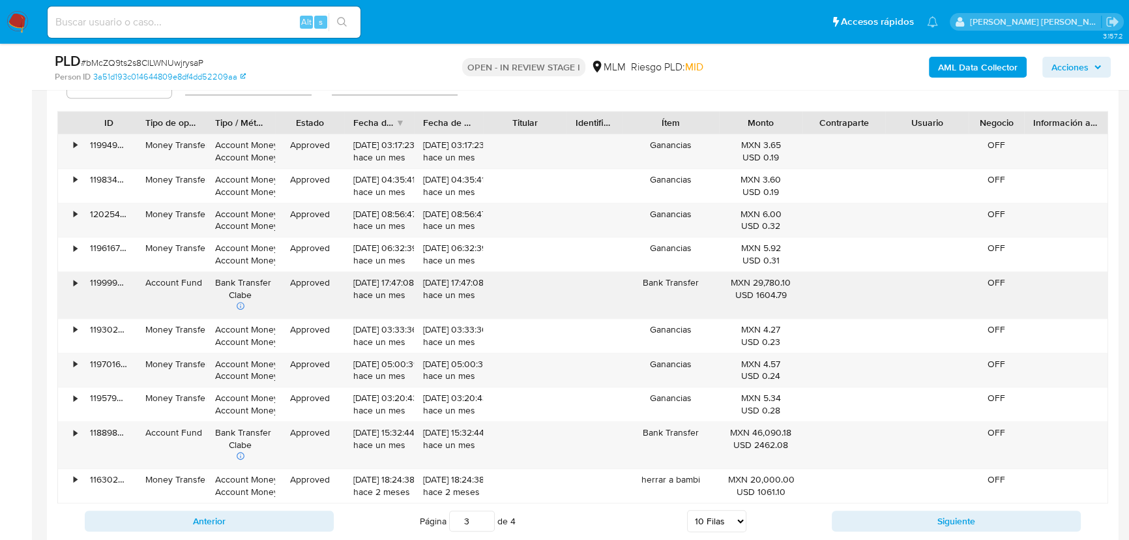
scroll to position [1541, 0]
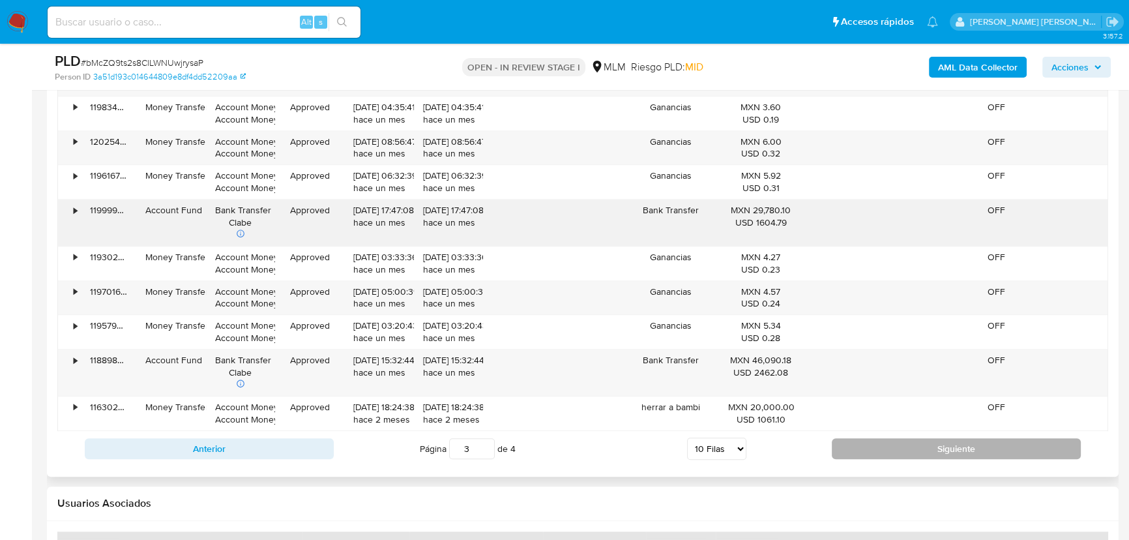
click at [894, 445] on button "Siguiente" at bounding box center [956, 448] width 249 height 21
type input "4"
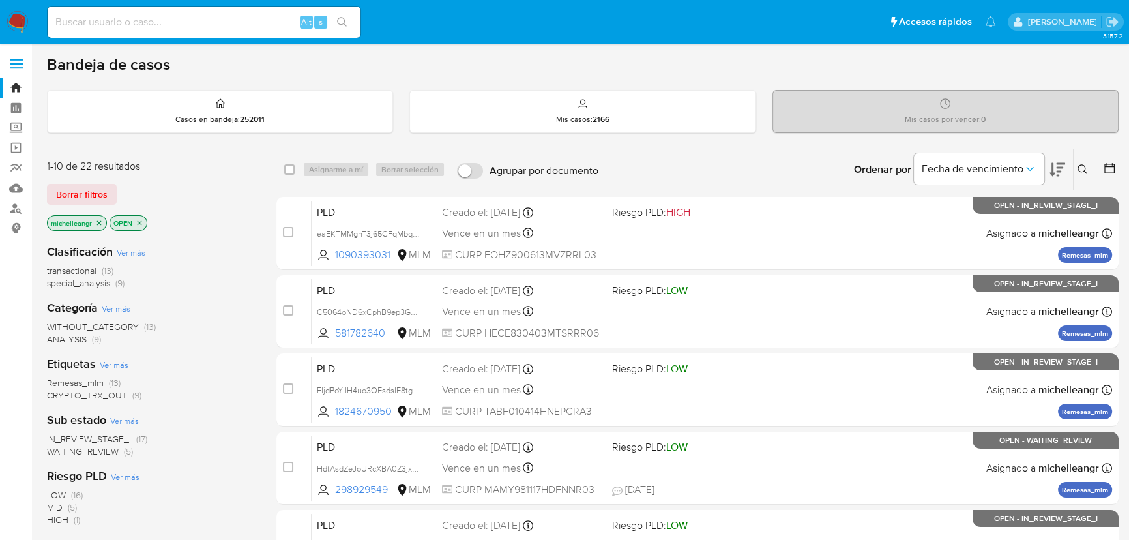
drag, startPoint x: 18, startPoint y: 125, endPoint x: 5, endPoint y: 138, distance: 18.0
click at [18, 125] on label "Screening" at bounding box center [77, 128] width 155 height 20
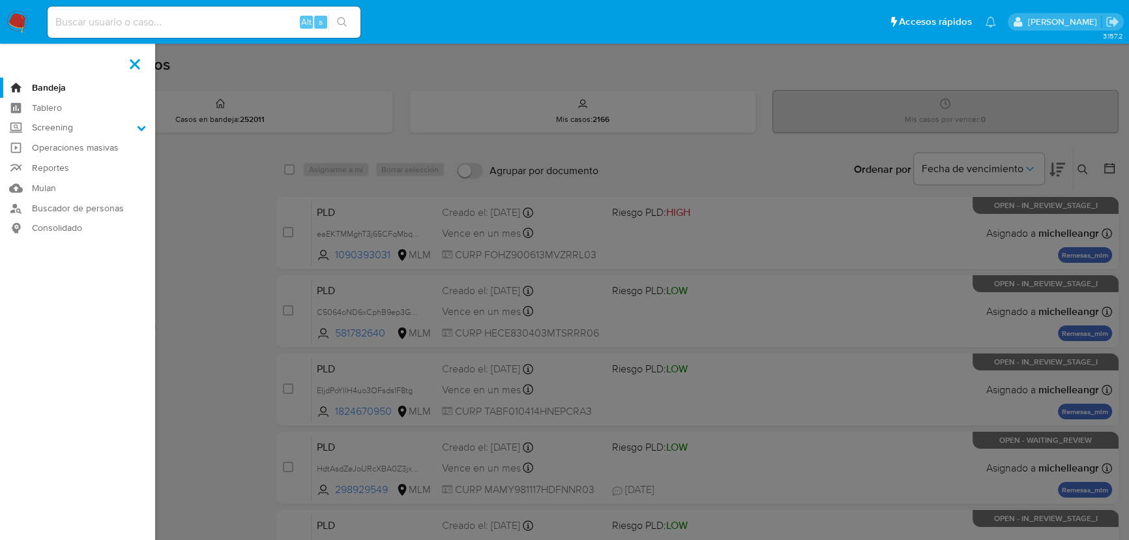
click at [0, 0] on input "Screening" at bounding box center [0, 0] width 0 height 0
click at [78, 182] on link "Herramientas" at bounding box center [77, 179] width 155 height 16
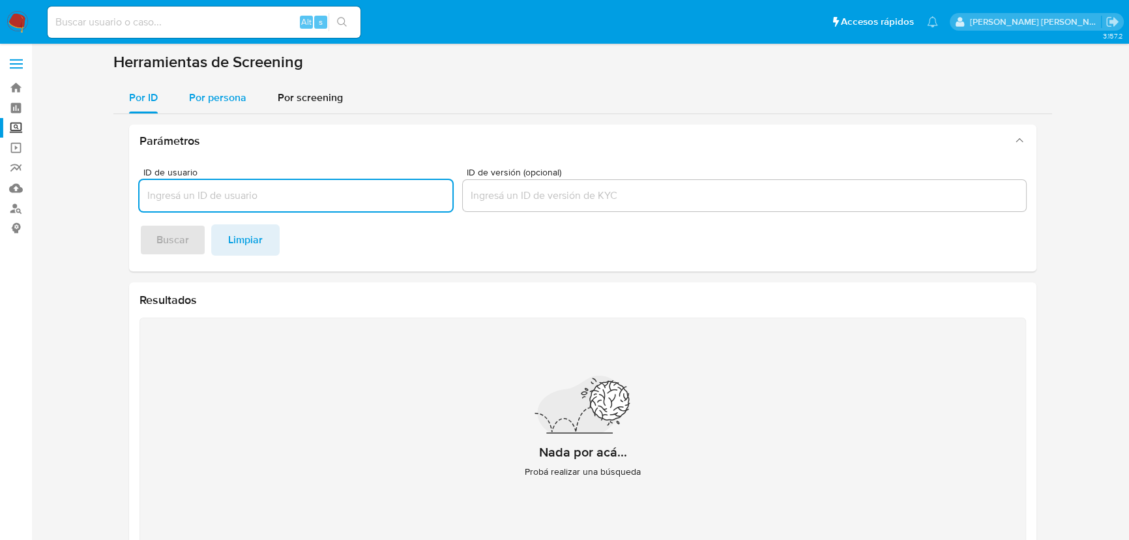
click at [209, 106] on div "Por persona" at bounding box center [217, 97] width 57 height 31
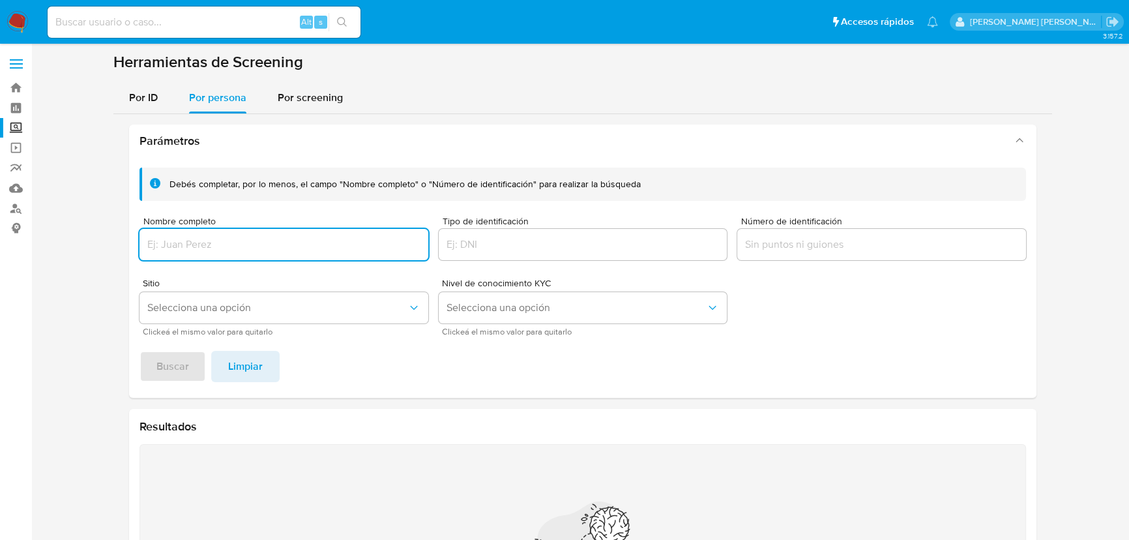
drag, startPoint x: 213, startPoint y: 240, endPoint x: 282, endPoint y: 244, distance: 68.6
click at [214, 240] on input "Nombre completo" at bounding box center [284, 244] width 289 height 17
type input "[PERSON_NAME]"
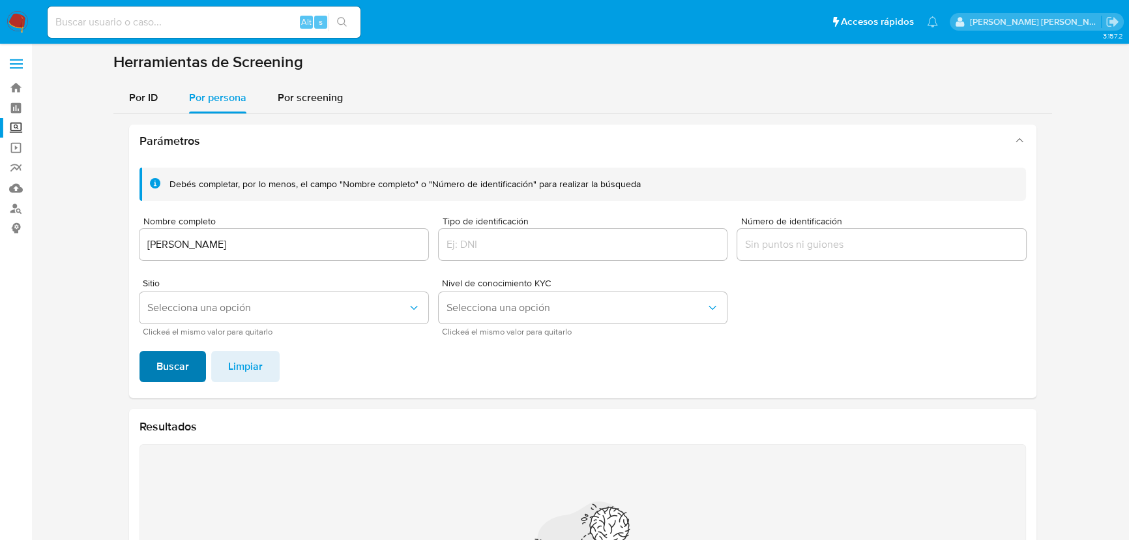
click at [164, 378] on span "Buscar" at bounding box center [172, 366] width 33 height 29
